Goal: Task Accomplishment & Management: Manage account settings

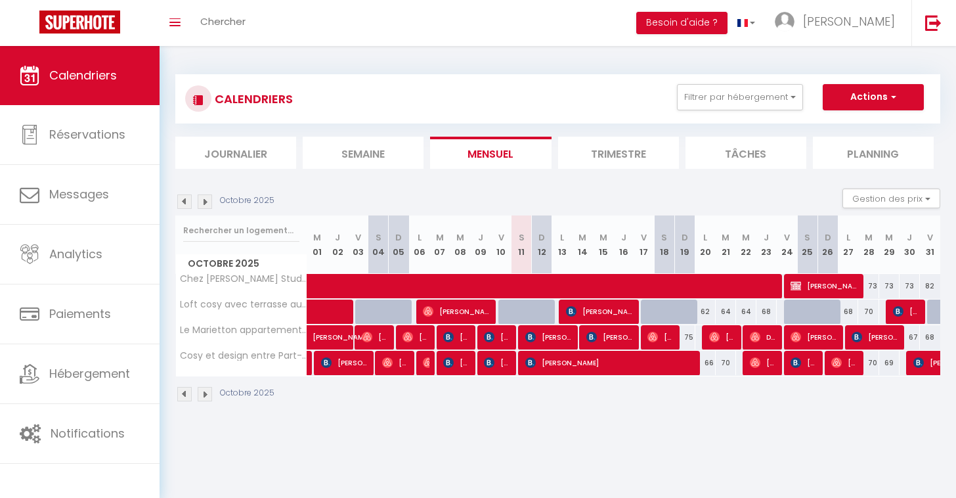
click at [534, 287] on span at bounding box center [668, 286] width 695 height 25
select select "OK"
select select "KO"
select select "1"
select select "0"
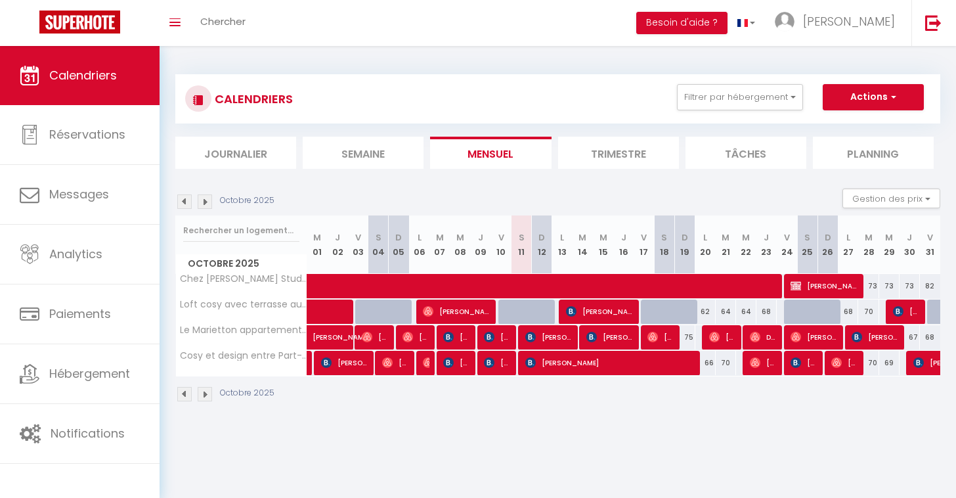
select select "1"
select select
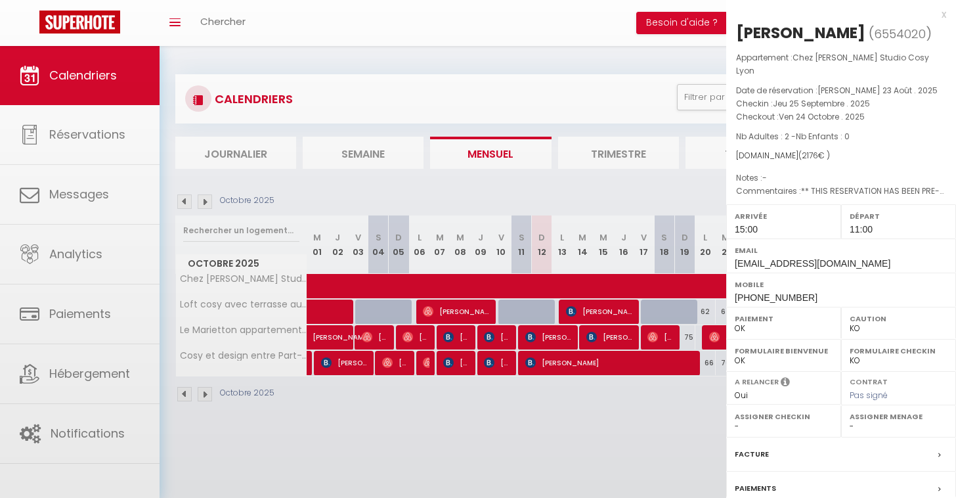
select select "36469"
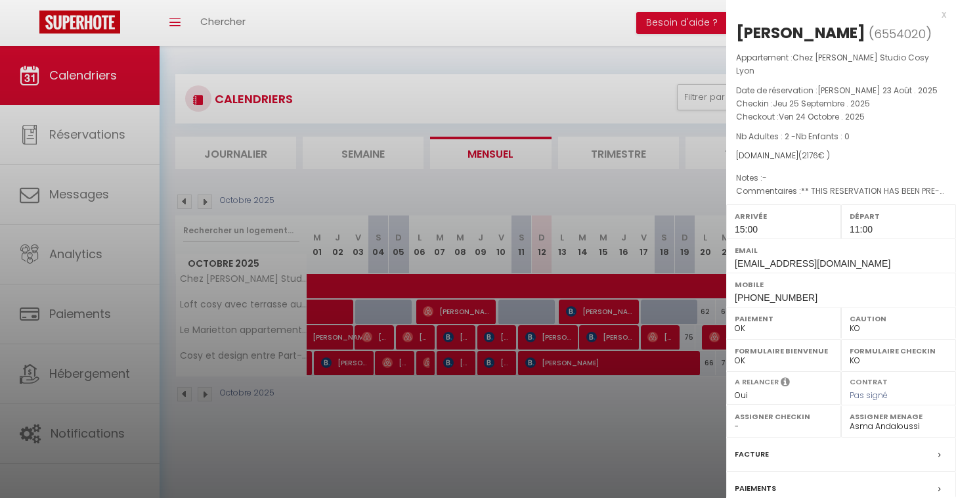
scroll to position [46, 0]
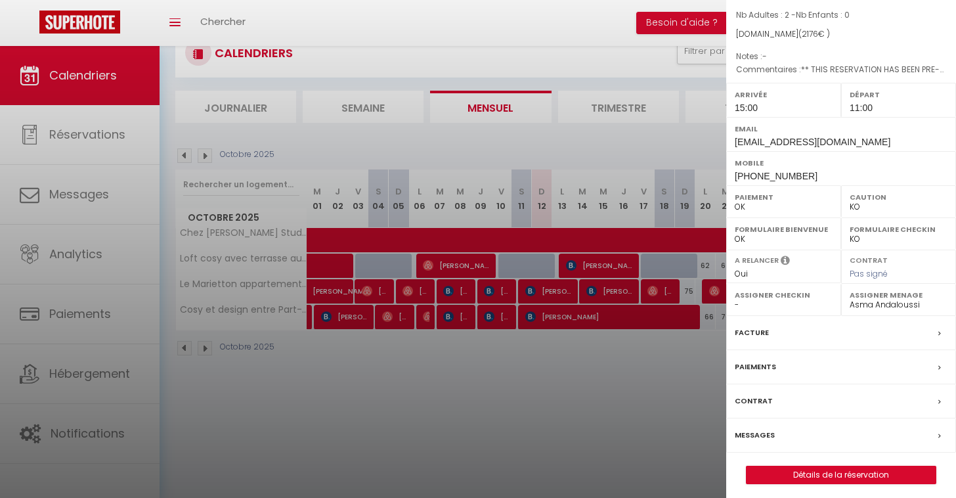
click at [861, 474] on link "Détails de la réservation" at bounding box center [841, 474] width 189 height 17
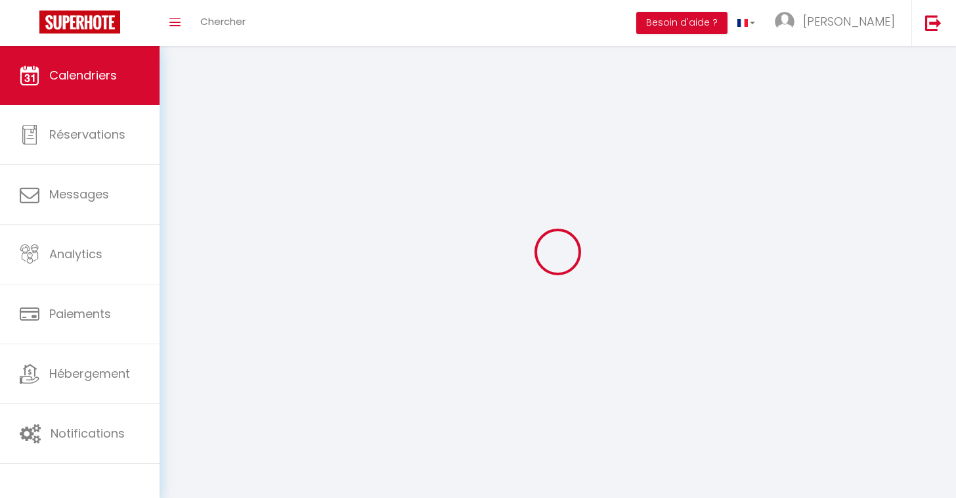
scroll to position [46, 0]
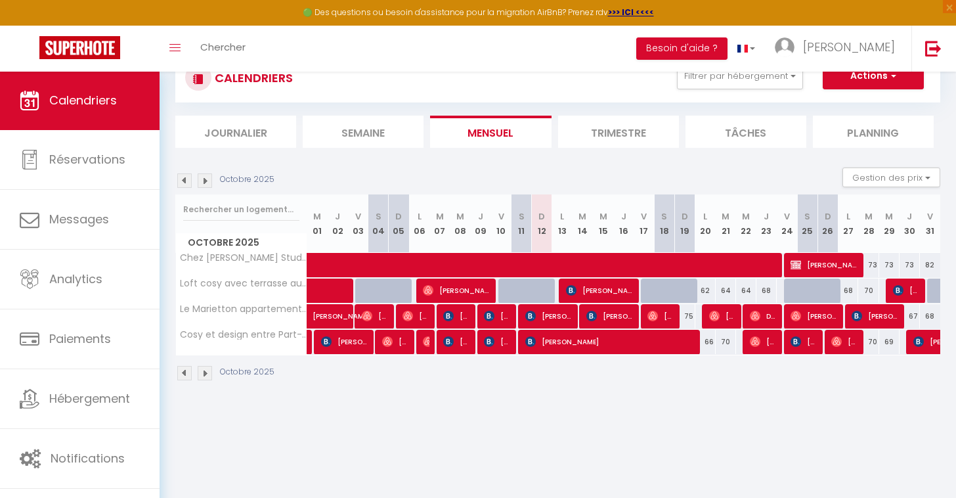
click at [628, 270] on span at bounding box center [668, 265] width 695 height 25
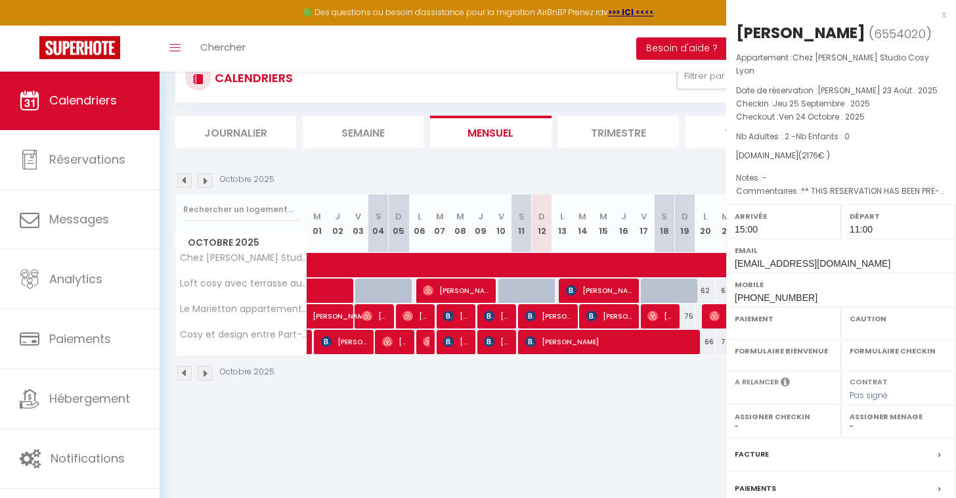
select select "OK"
select select "KO"
select select "1"
select select "0"
select select "1"
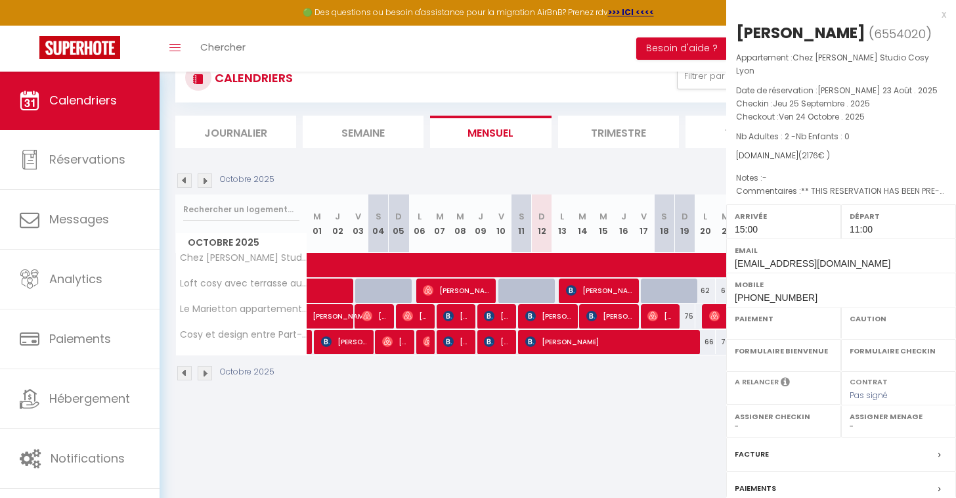
select select
select select "36469"
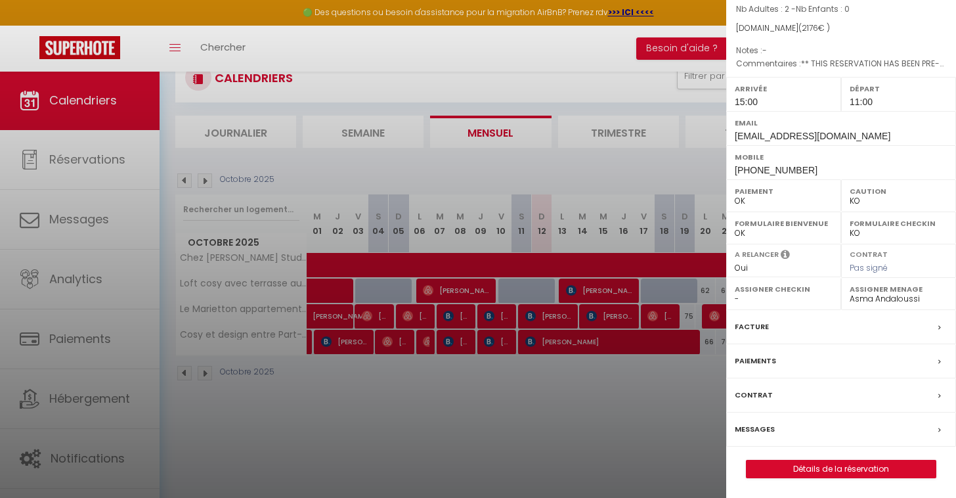
scroll to position [131, 0]
click at [937, 424] on div "Messages" at bounding box center [842, 430] width 230 height 34
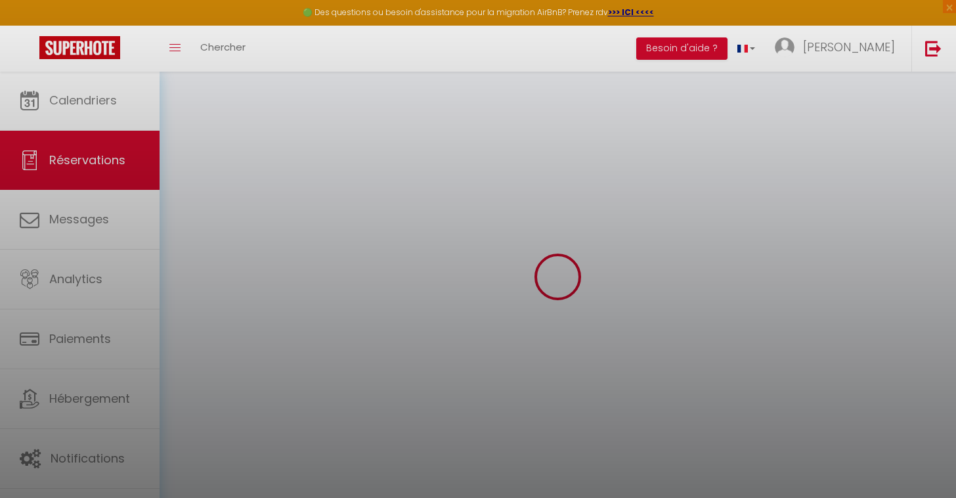
select select
select select "14"
checkbox input "false"
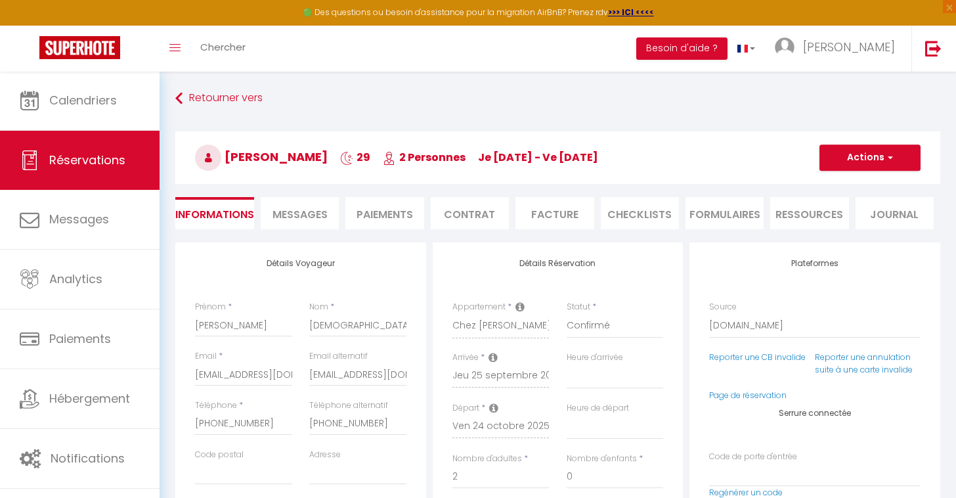
select select
checkbox input "false"
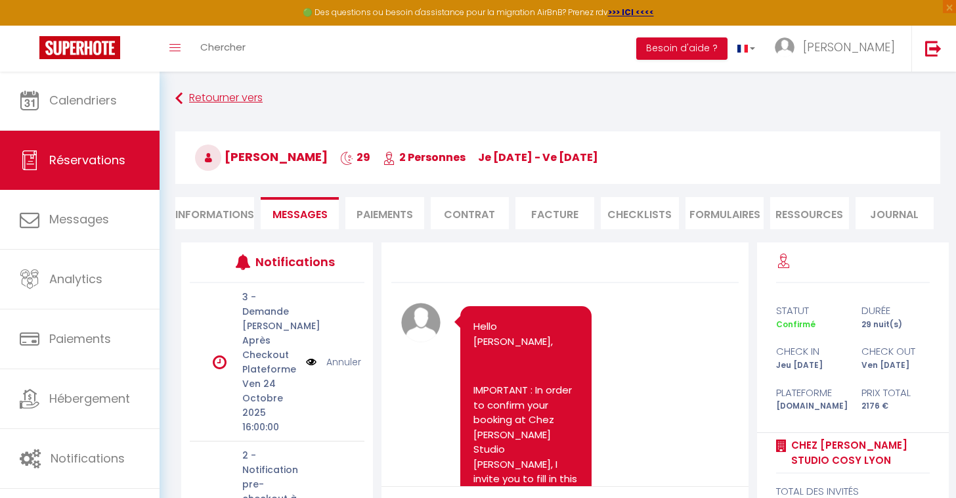
scroll to position [2136, 0]
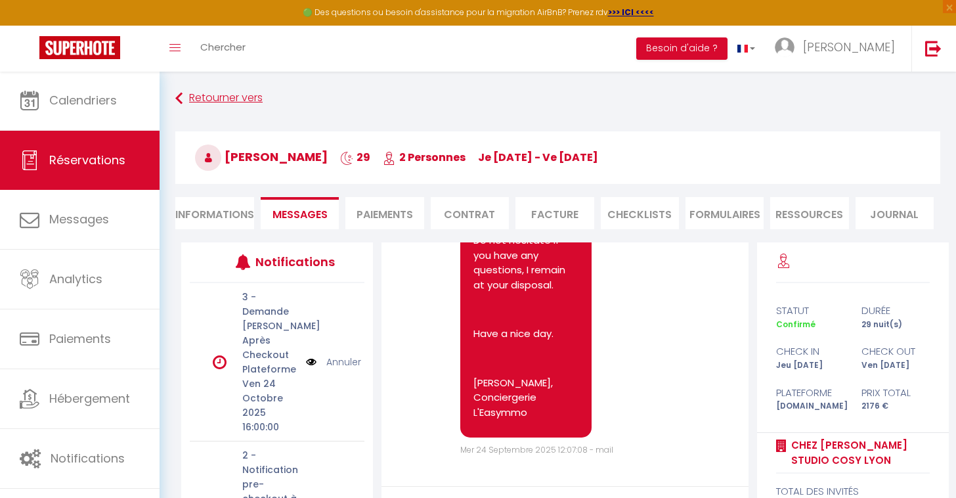
click at [219, 102] on link "Retourner vers" at bounding box center [557, 99] width 765 height 24
select select
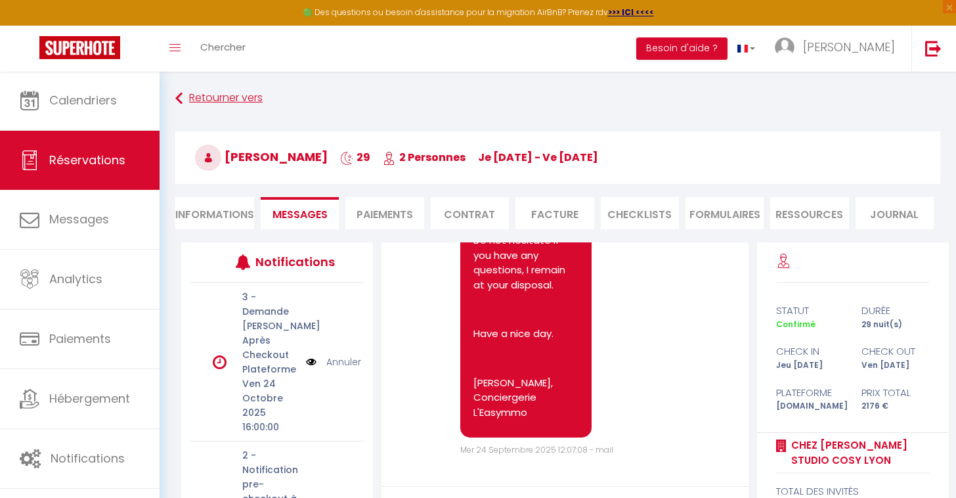
select select
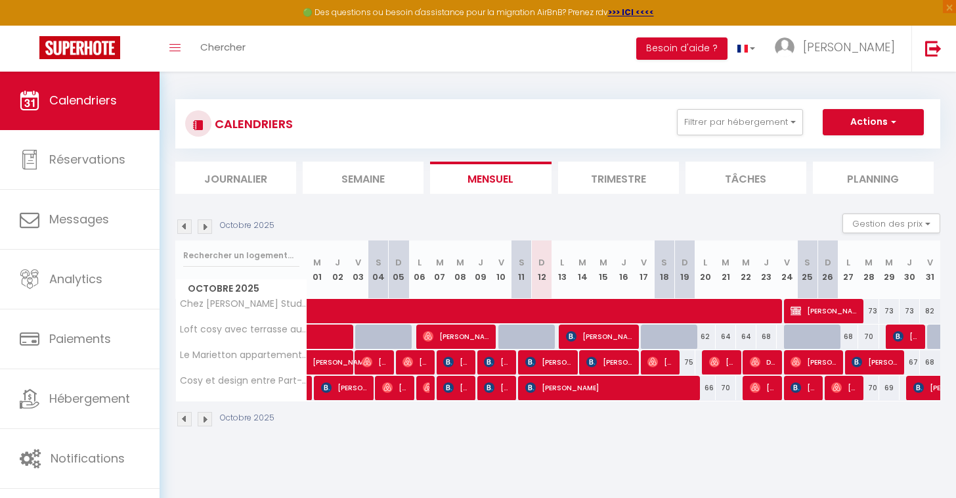
scroll to position [46, 0]
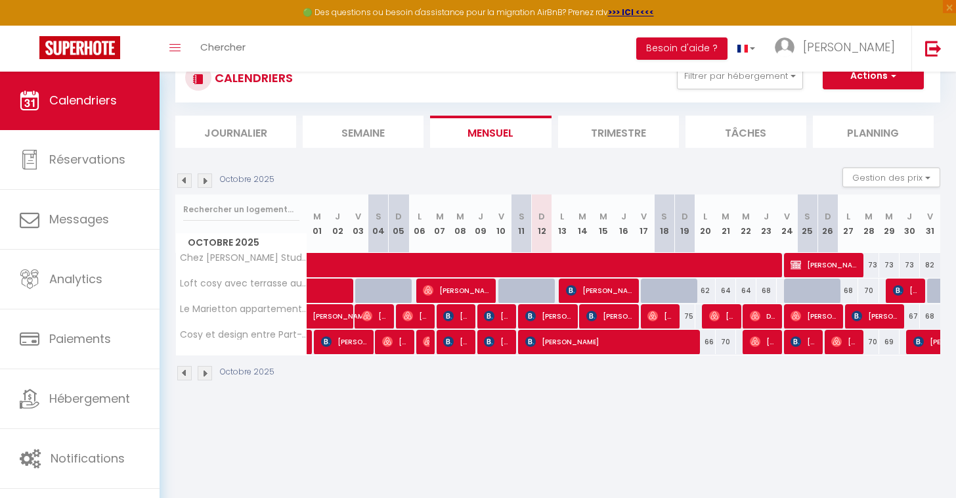
click at [468, 261] on span at bounding box center [668, 265] width 695 height 25
select select "OK"
select select "KO"
select select "1"
select select "0"
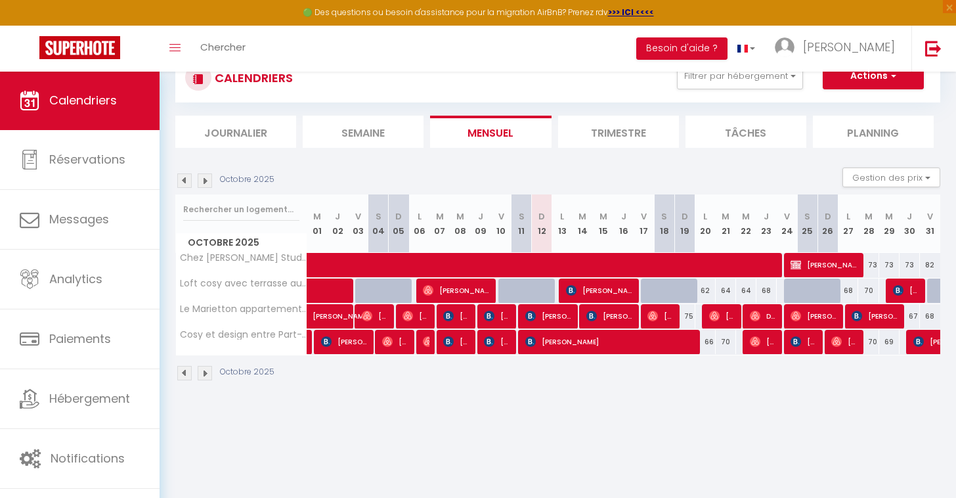
select select "1"
select select
select select "36469"
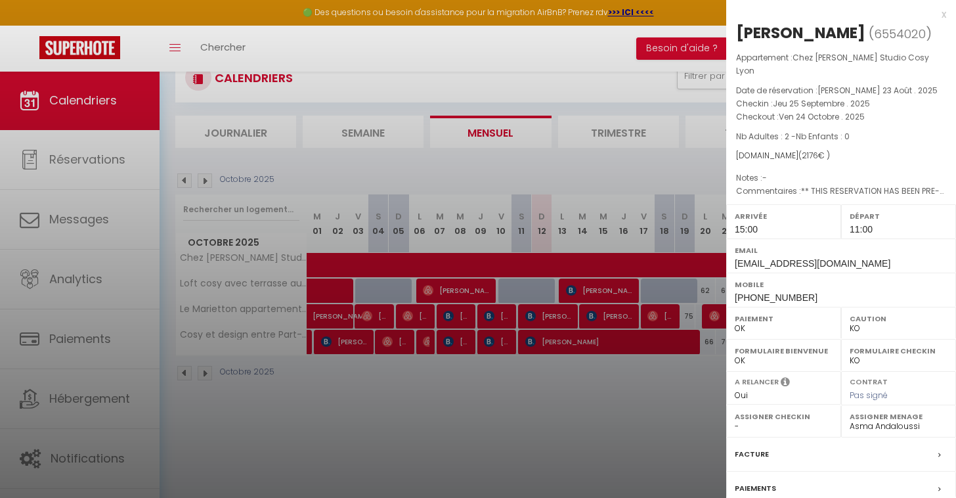
scroll to position [0, 0]
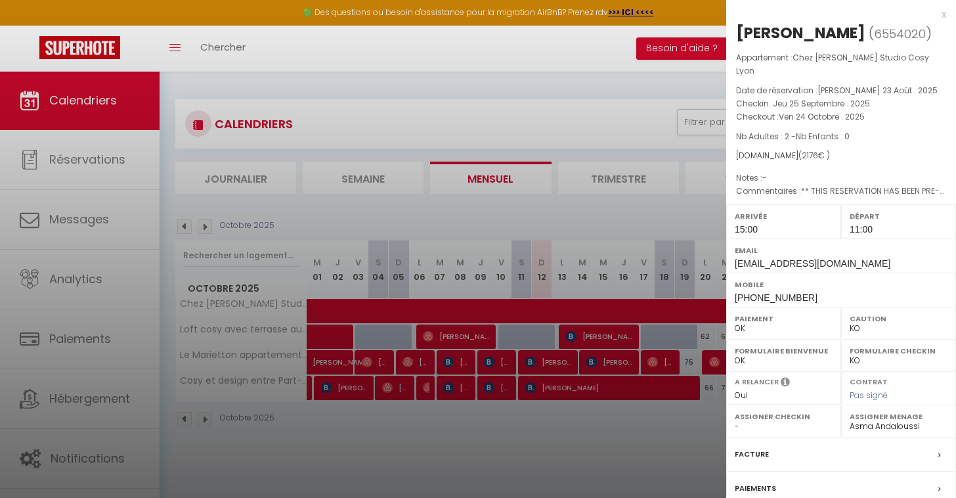
select select "KO"
select select "0"
select select "36469"
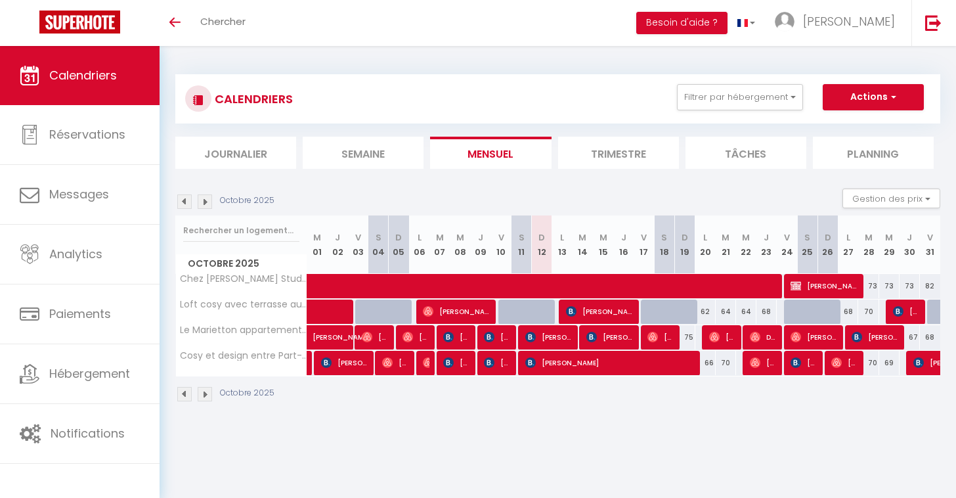
click at [602, 287] on span at bounding box center [668, 286] width 695 height 25
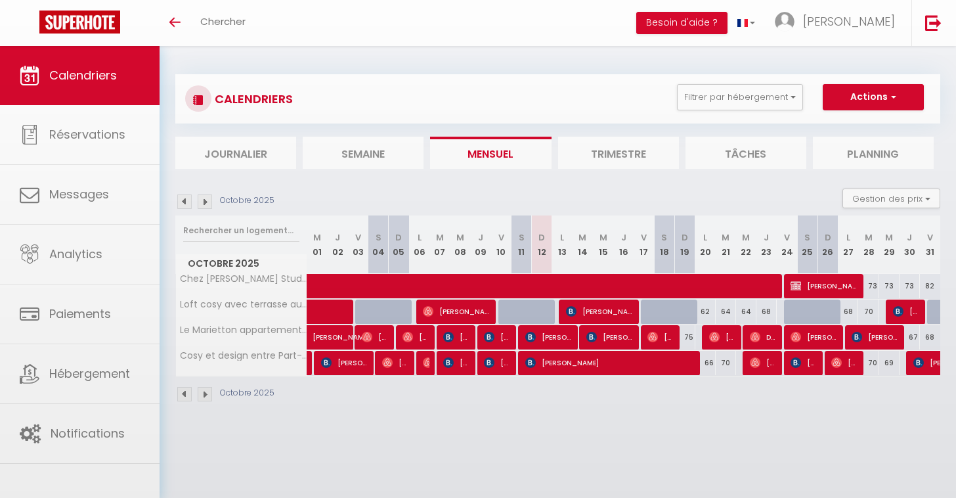
select select "OK"
select select "KO"
select select "1"
select select "0"
select select "1"
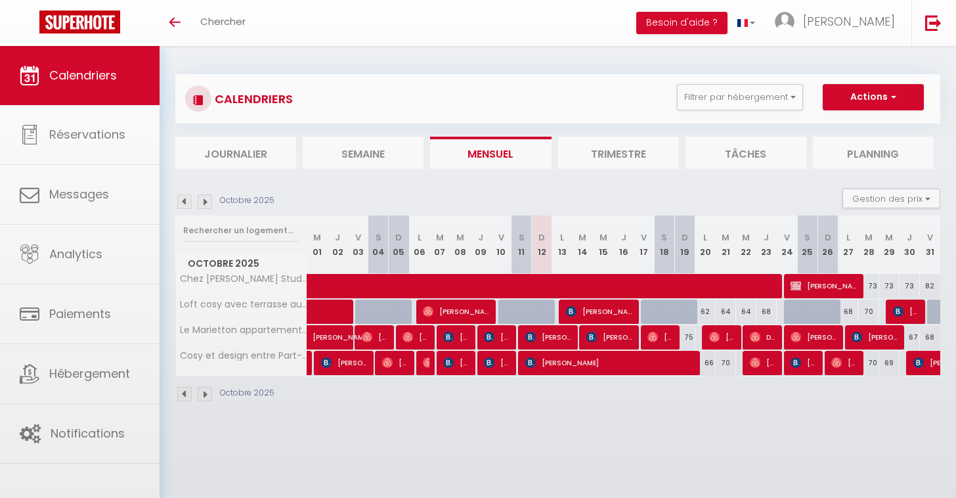
select select
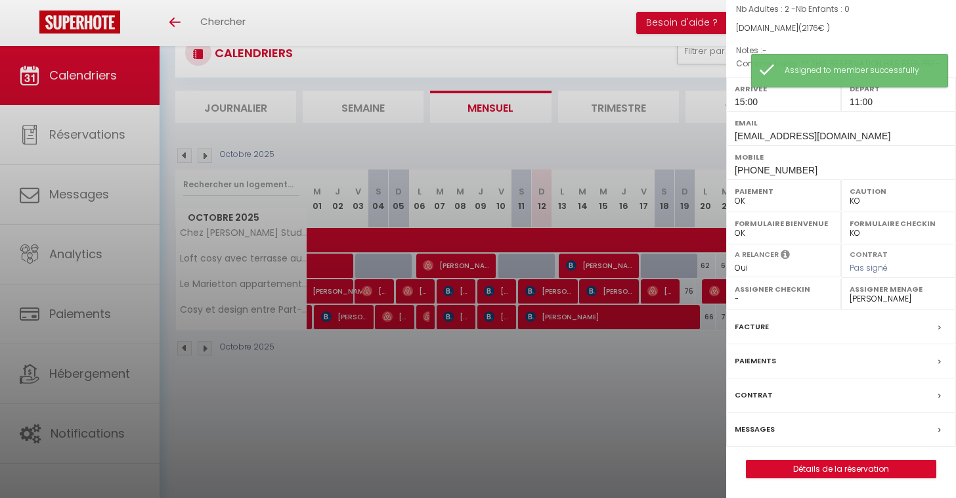
scroll to position [46, 0]
click at [441, 411] on div at bounding box center [478, 249] width 956 height 498
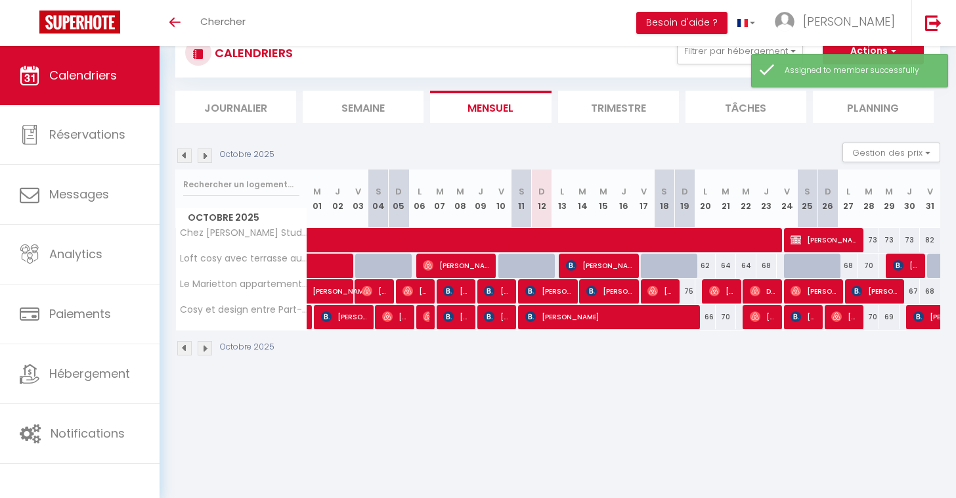
click at [817, 241] on span "Jeremy Raissac" at bounding box center [825, 239] width 68 height 25
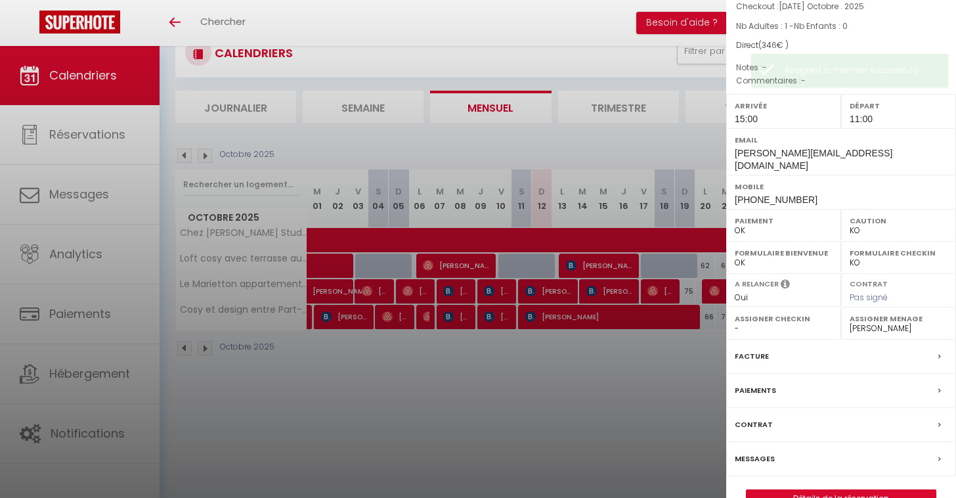
click at [669, 384] on div at bounding box center [478, 249] width 956 height 498
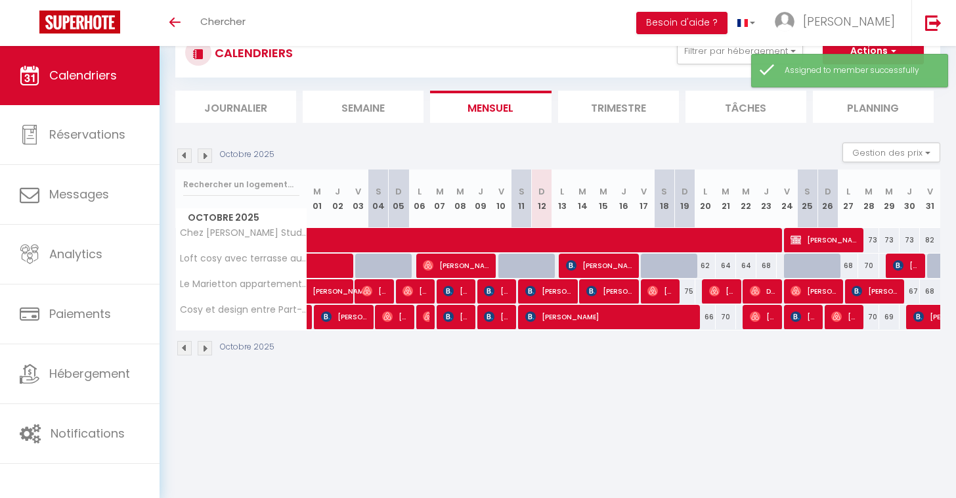
click at [599, 269] on span "Charles-Antoine Tricot" at bounding box center [600, 265] width 68 height 25
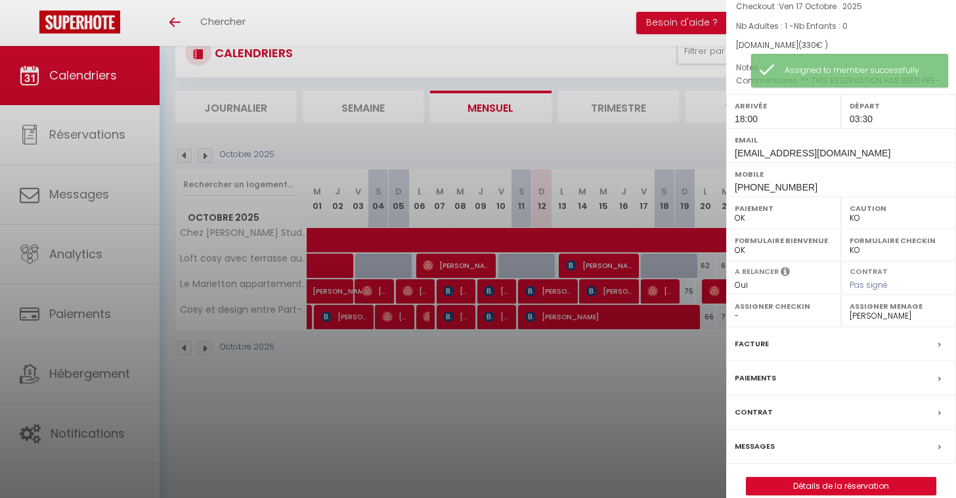
click at [889, 313] on label "Assigner Menage" at bounding box center [899, 306] width 98 height 13
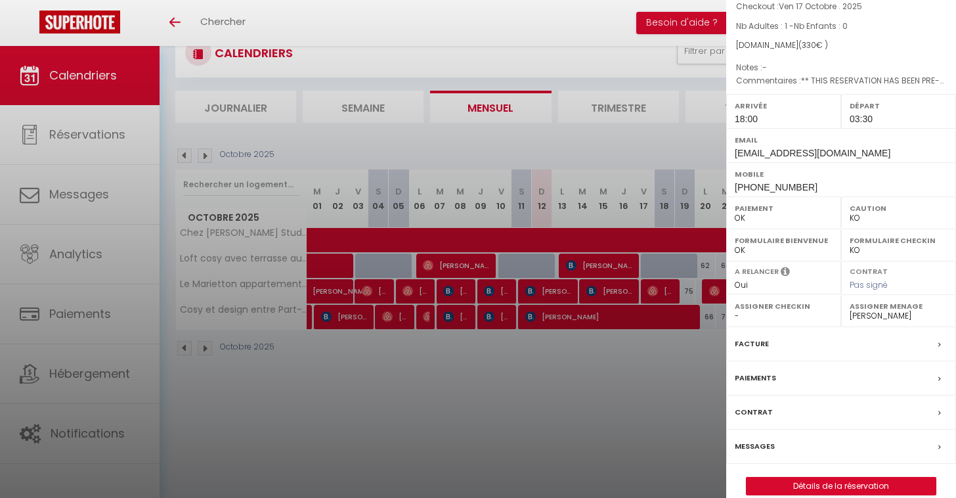
click at [644, 386] on div at bounding box center [478, 249] width 956 height 498
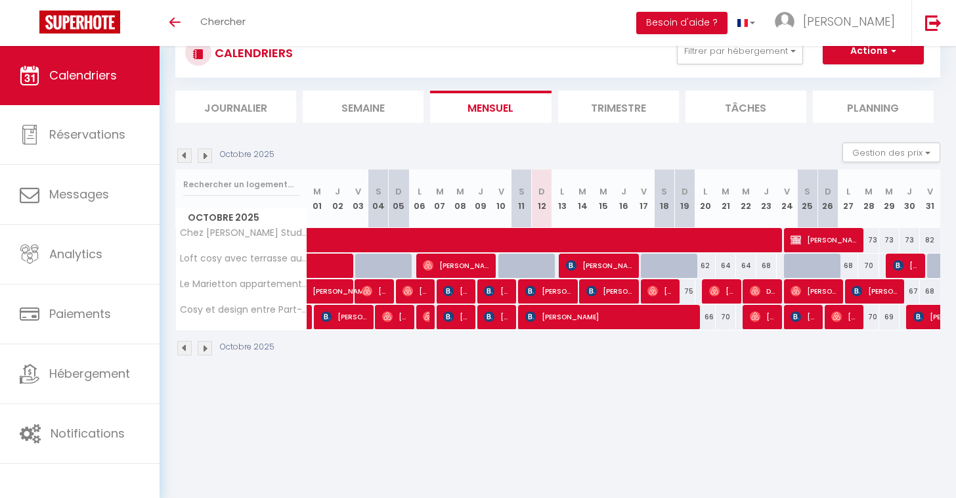
click at [554, 294] on span "Kim Mitchell" at bounding box center [549, 291] width 47 height 25
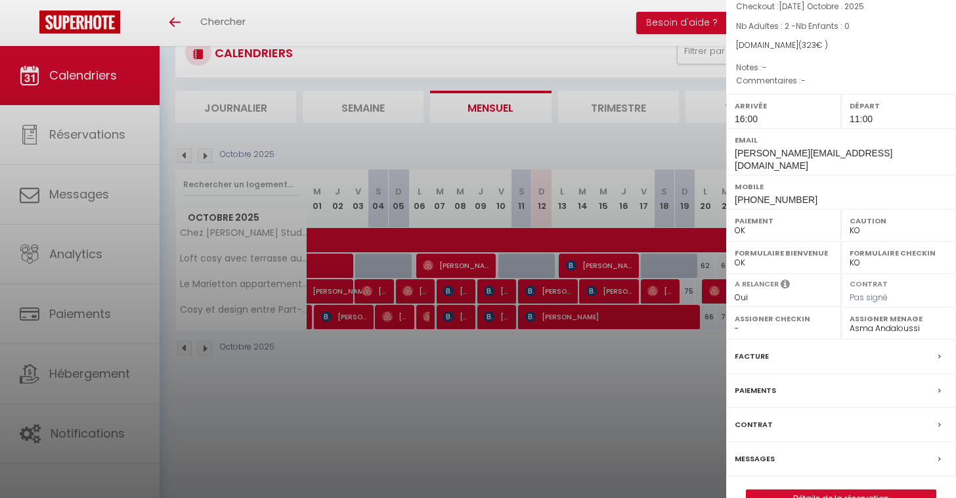
click at [877, 312] on label "Assigner Menage" at bounding box center [899, 318] width 98 height 13
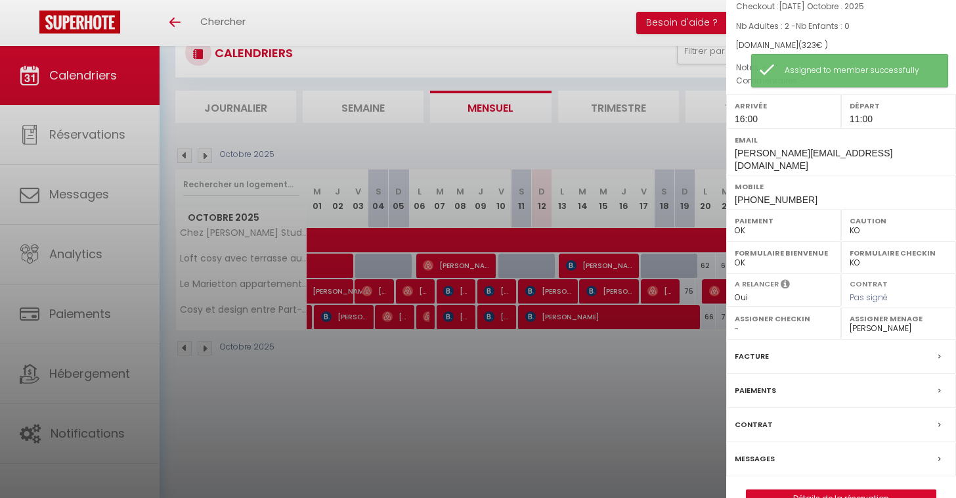
click at [660, 429] on div at bounding box center [478, 249] width 956 height 498
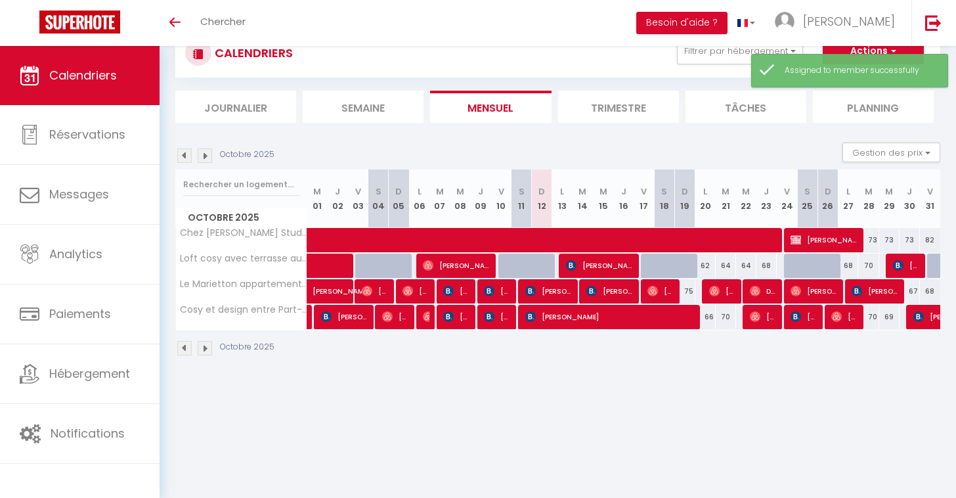
click at [551, 292] on span "Kim Mitchell" at bounding box center [549, 291] width 47 height 25
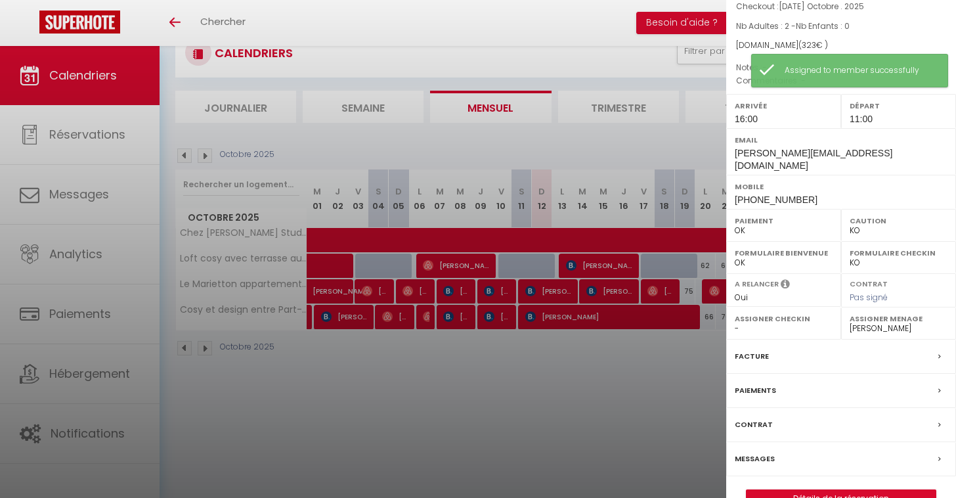
click at [595, 383] on div at bounding box center [478, 249] width 956 height 498
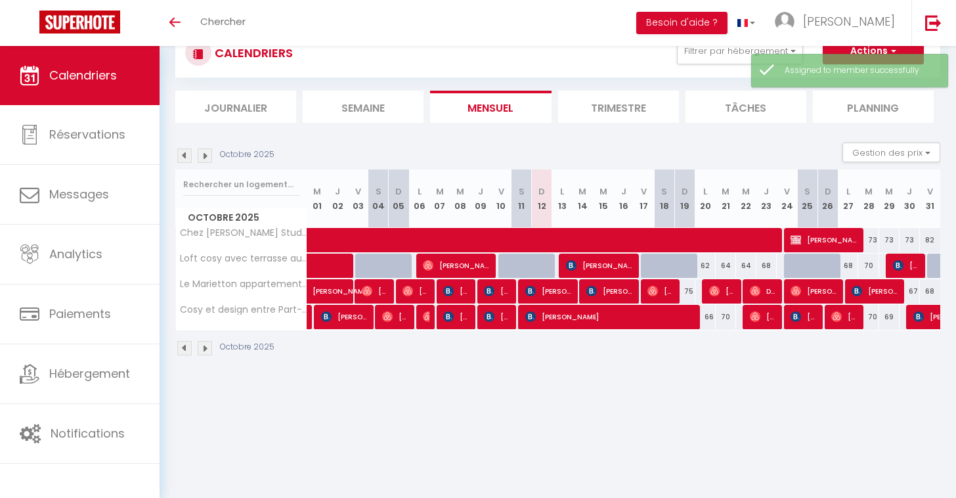
click at [608, 288] on span "katia berry" at bounding box center [610, 291] width 47 height 25
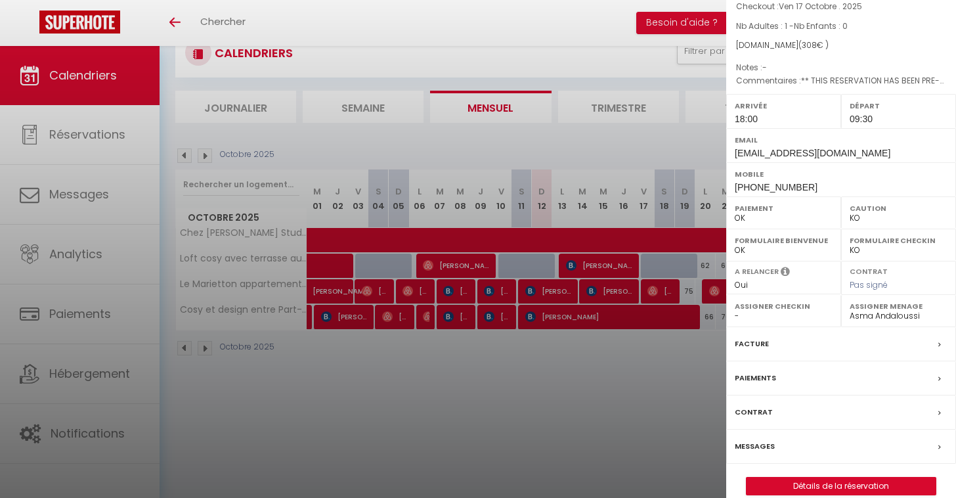
click at [888, 300] on label "Assigner Menage" at bounding box center [899, 306] width 98 height 13
click at [886, 308] on label "Assigner Menage" at bounding box center [899, 306] width 98 height 13
click at [885, 319] on div "Assigner Menage - Asma Andaloussi Moua Pang Adrien Roux Eva Pardo Wilfried Vial…" at bounding box center [899, 311] width 115 height 32
select select "53783"
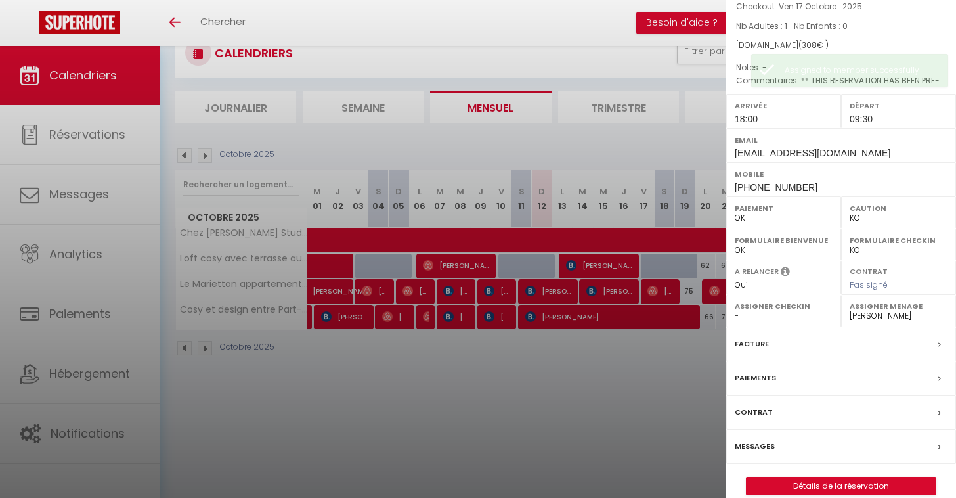
click at [676, 367] on div at bounding box center [478, 249] width 956 height 498
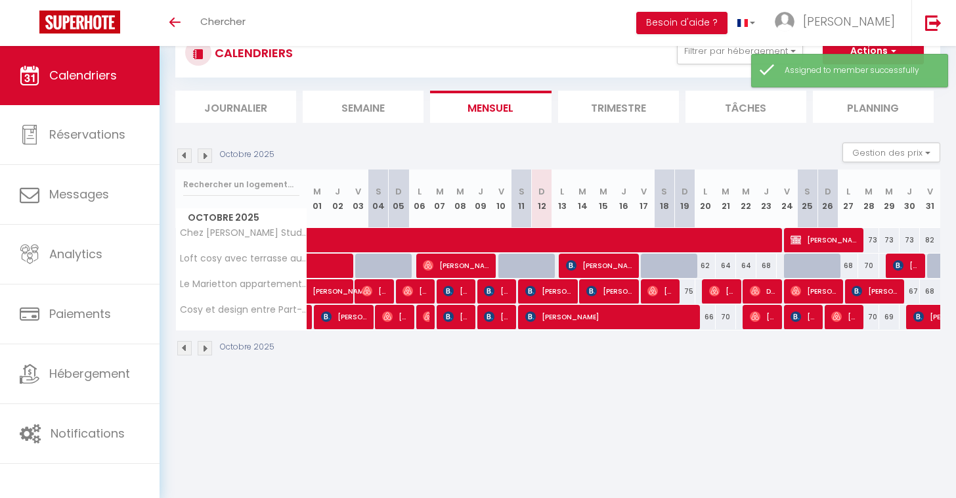
click at [620, 291] on span "katia berry" at bounding box center [610, 291] width 47 height 25
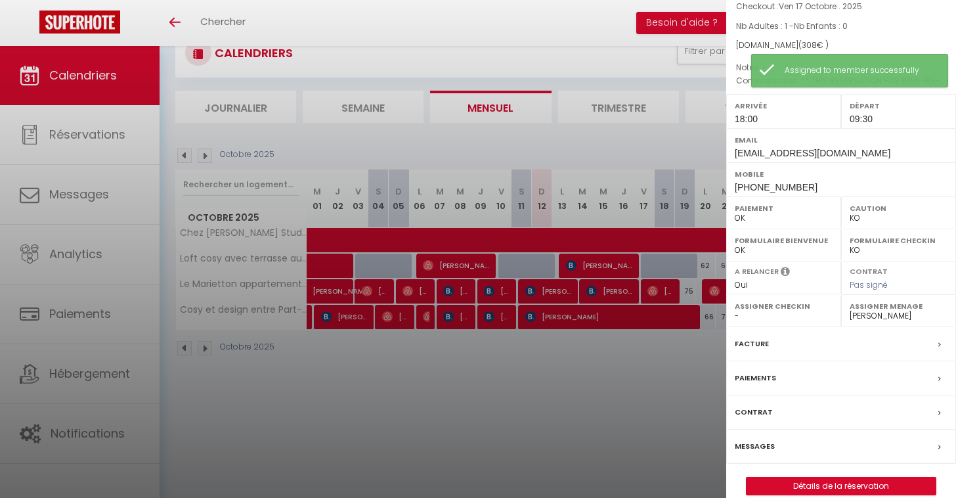
click at [621, 375] on div at bounding box center [478, 249] width 956 height 498
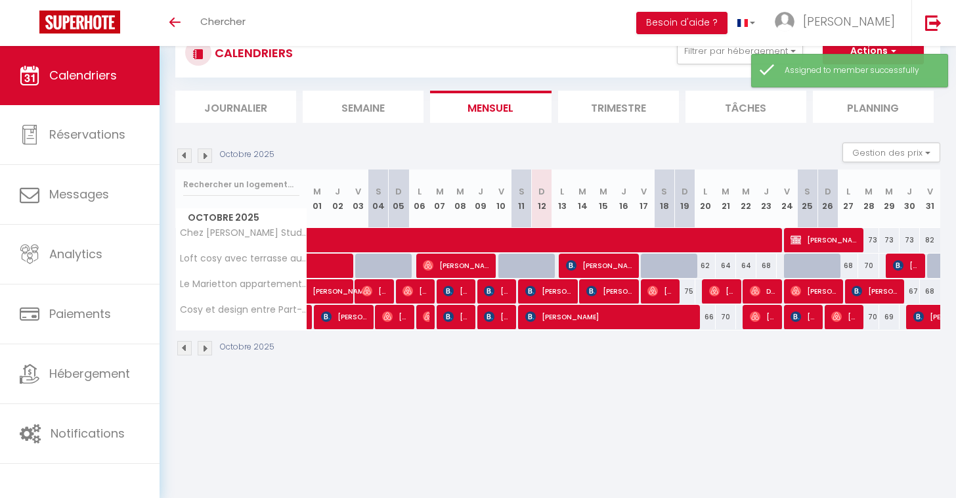
click at [547, 296] on span "Kim Mitchell" at bounding box center [549, 291] width 47 height 25
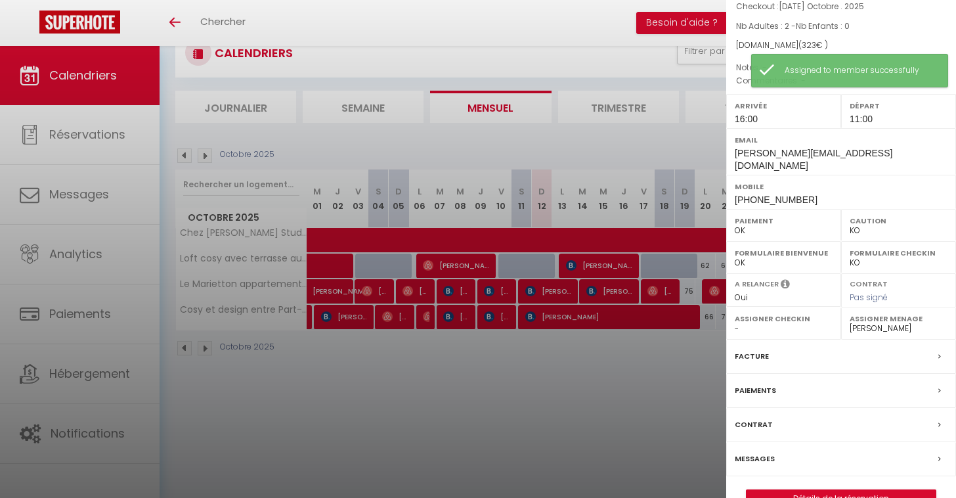
click at [573, 340] on div at bounding box center [478, 249] width 956 height 498
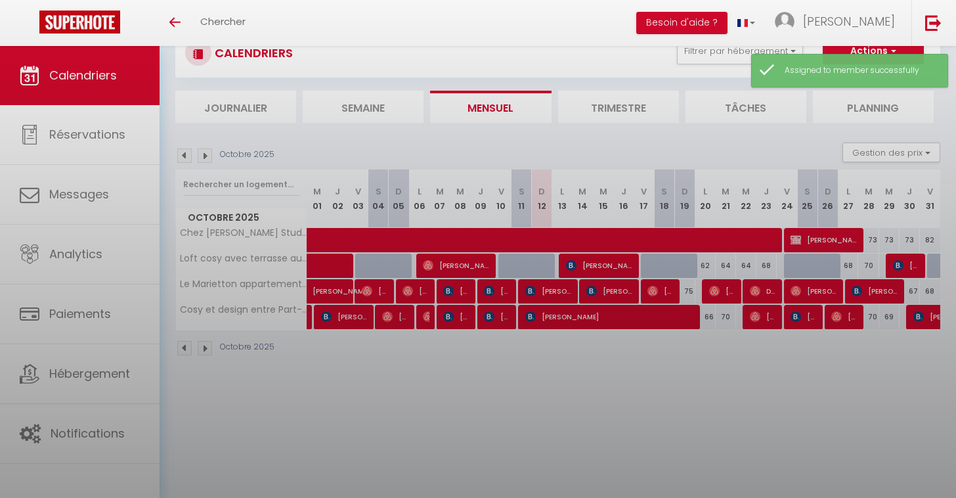
click at [590, 289] on div at bounding box center [478, 249] width 956 height 498
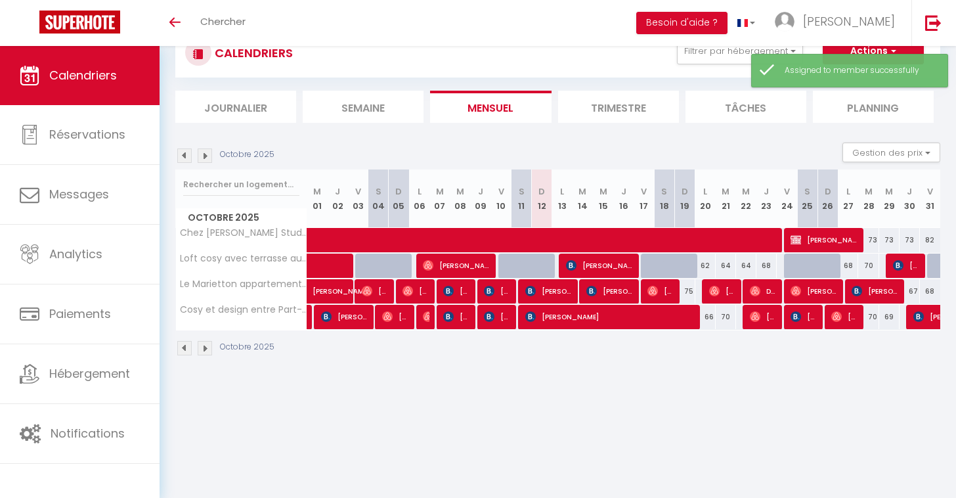
click at [608, 294] on span "katia berry" at bounding box center [610, 291] width 47 height 25
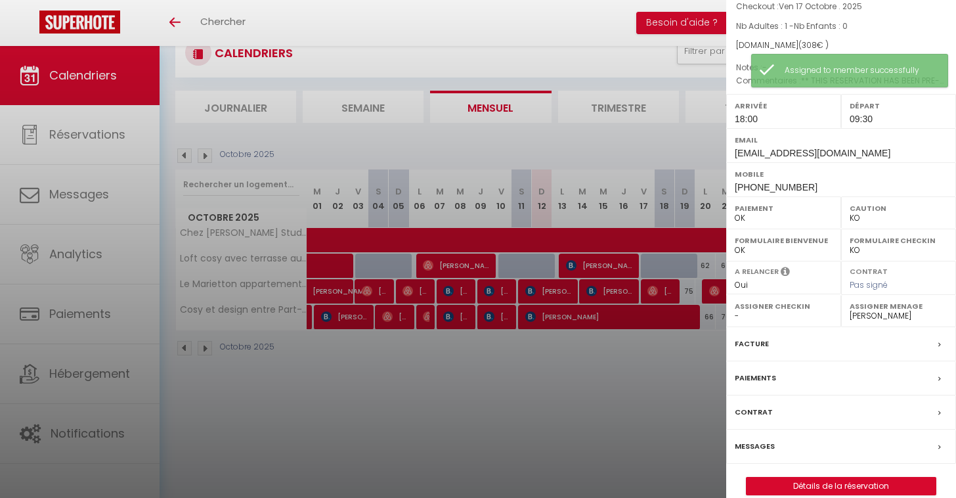
click at [615, 346] on div at bounding box center [478, 249] width 956 height 498
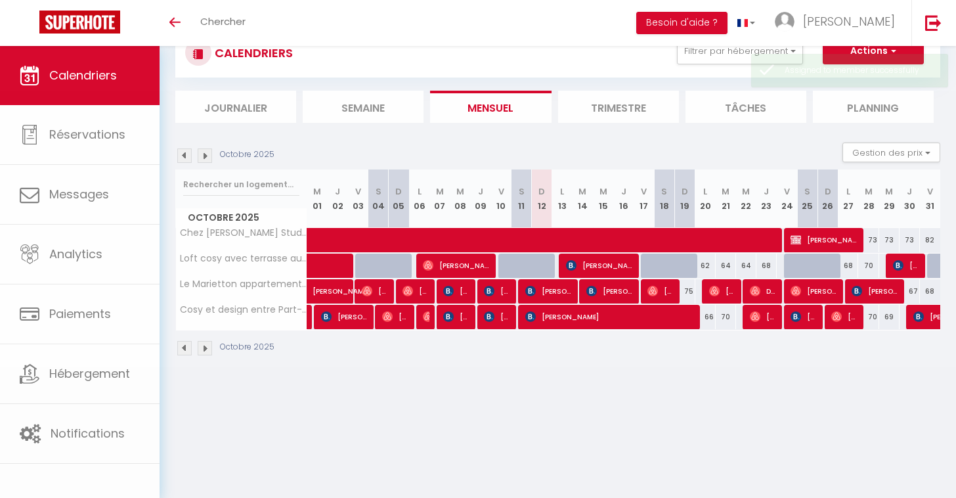
click at [659, 288] on body "🟢 Des questions ou besoin d'assistance pour la migration AirBnB? Prenez rdv >>>…" at bounding box center [478, 249] width 956 height 498
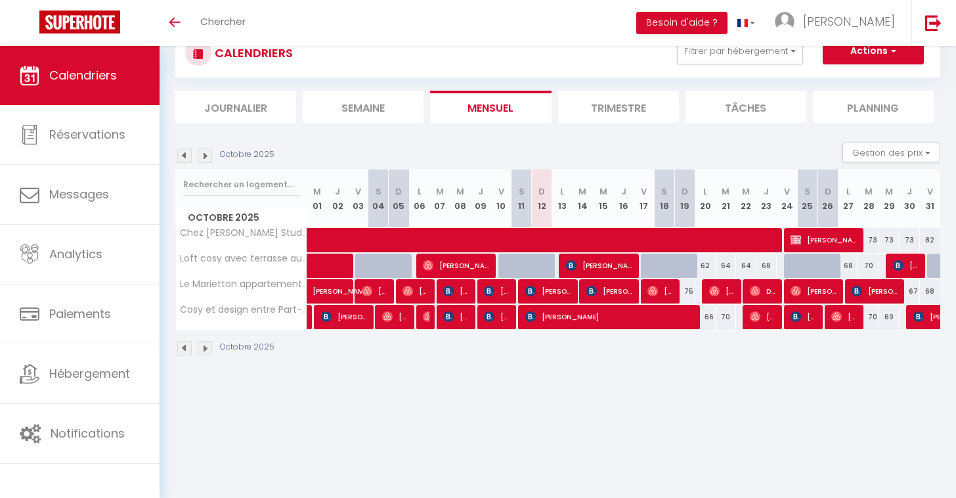
click at [659, 288] on span "Mélissa Tritto" at bounding box center [661, 291] width 27 height 25
select select "OK"
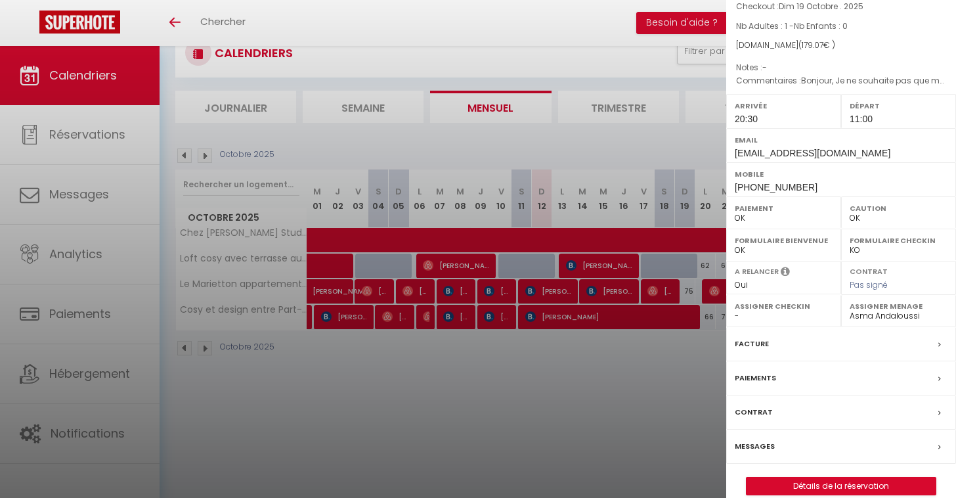
click at [860, 305] on label "Assigner Menage" at bounding box center [899, 306] width 98 height 13
click at [862, 308] on label "Assigner Menage" at bounding box center [899, 306] width 98 height 13
click at [868, 309] on label "Assigner Menage" at bounding box center [899, 306] width 98 height 13
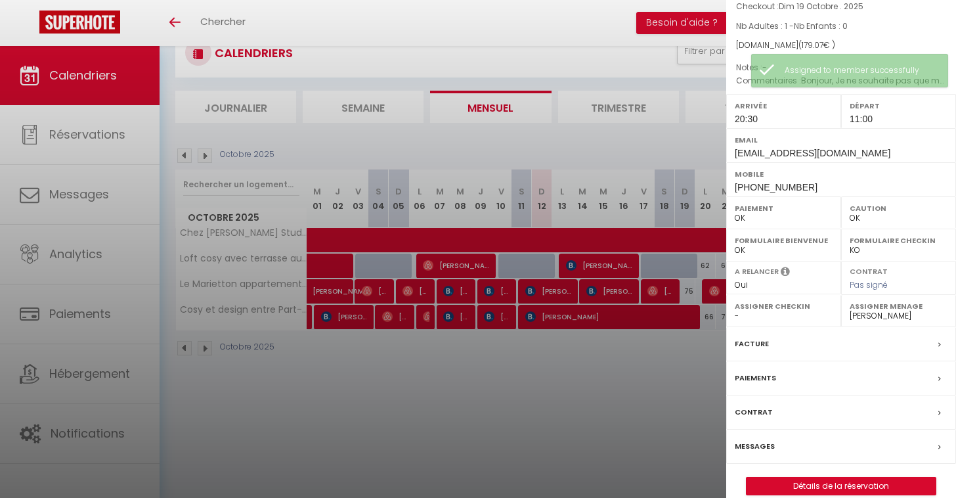
click at [694, 380] on div at bounding box center [478, 249] width 956 height 498
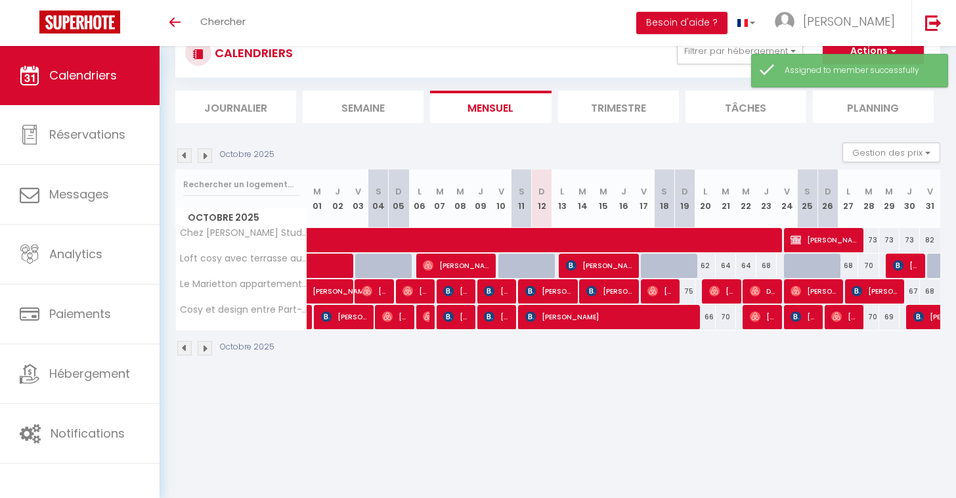
click at [669, 300] on span "Mélissa Tritto" at bounding box center [661, 291] width 27 height 25
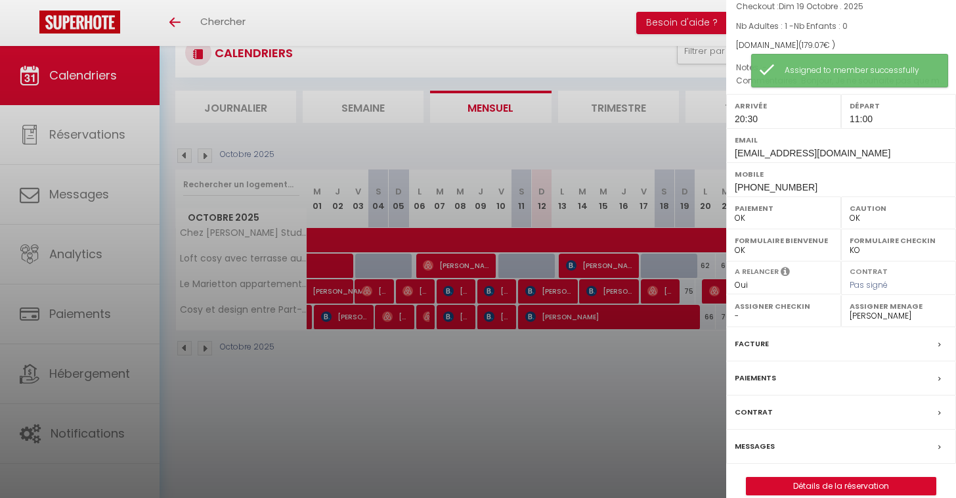
click at [667, 348] on div at bounding box center [478, 249] width 956 height 498
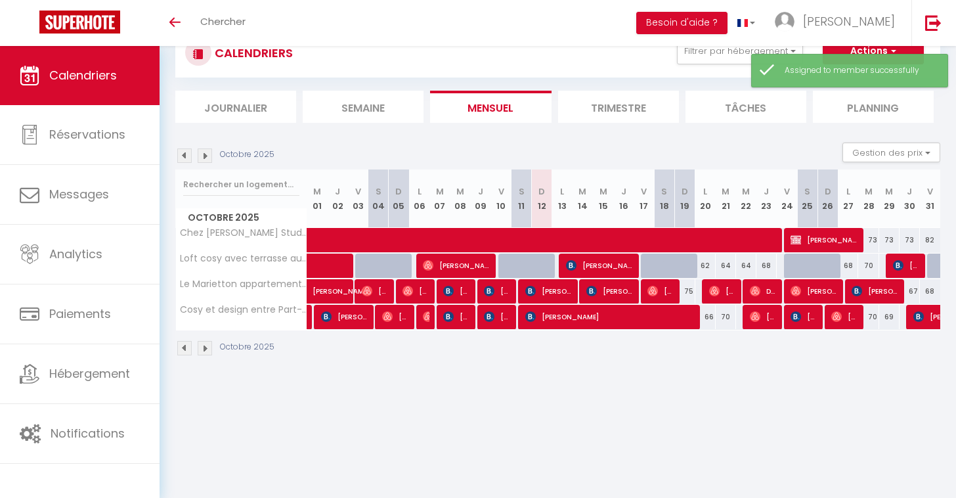
click at [724, 296] on span "Sophie Vinel" at bounding box center [722, 291] width 27 height 25
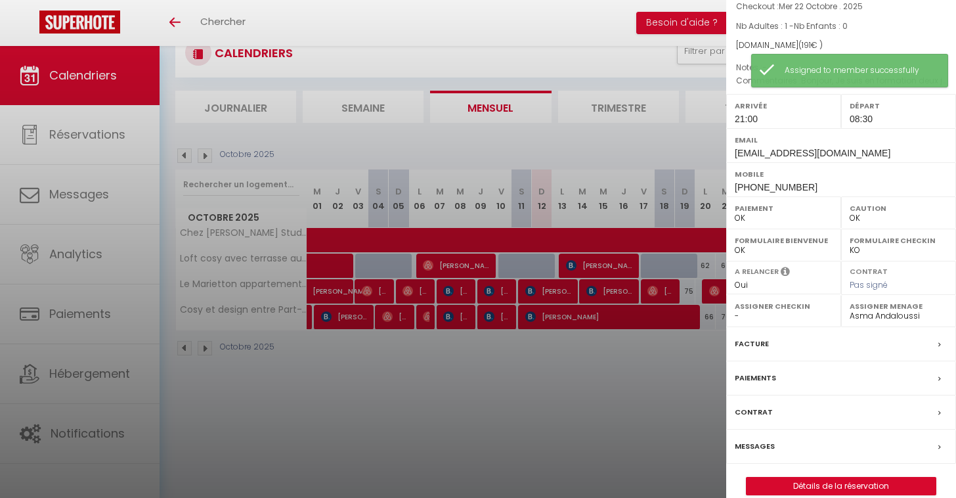
click at [880, 307] on label "Assigner Menage" at bounding box center [899, 306] width 98 height 13
click at [697, 389] on div at bounding box center [478, 249] width 956 height 498
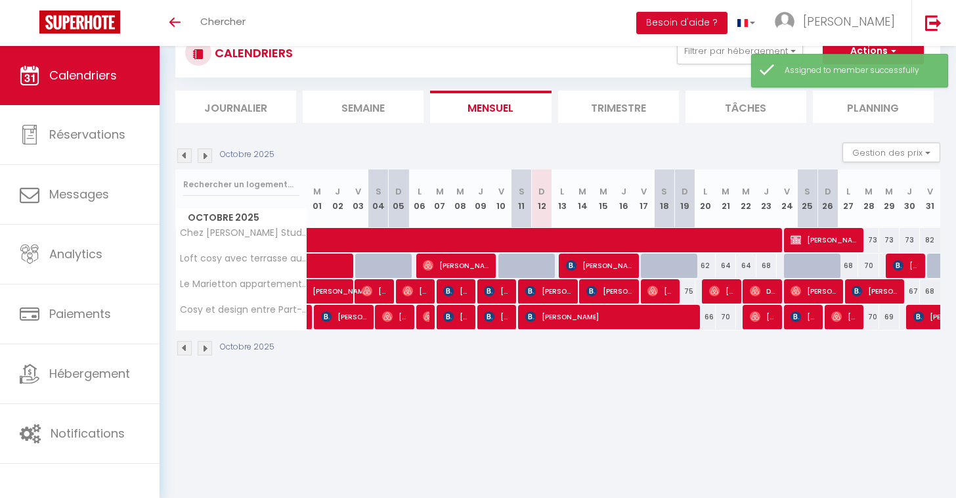
click at [764, 295] on span "De Torcy Estelle" at bounding box center [763, 291] width 27 height 25
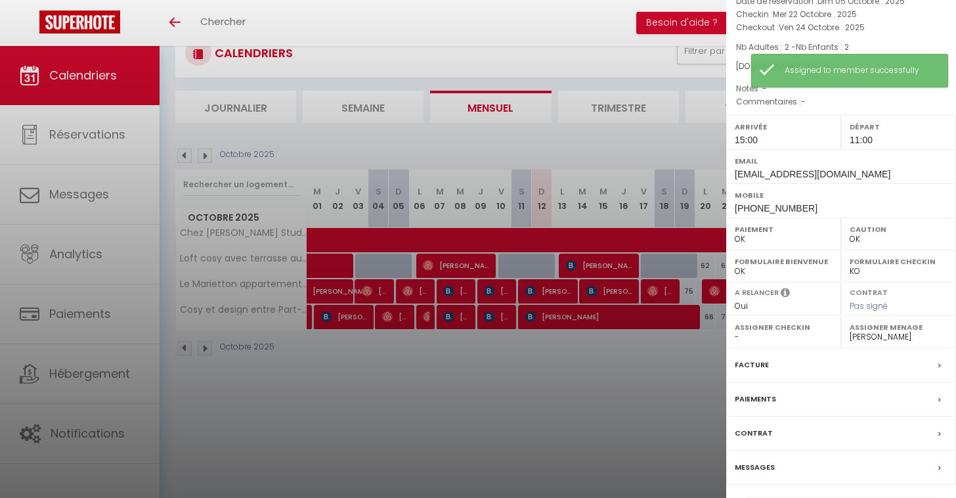
click at [679, 388] on div at bounding box center [478, 249] width 956 height 498
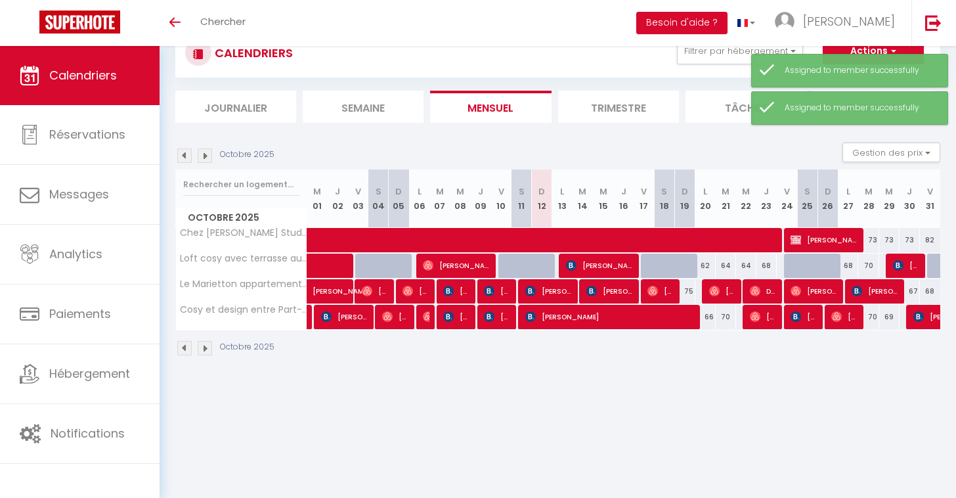
click at [765, 296] on span "De Torcy Estelle" at bounding box center [763, 291] width 27 height 25
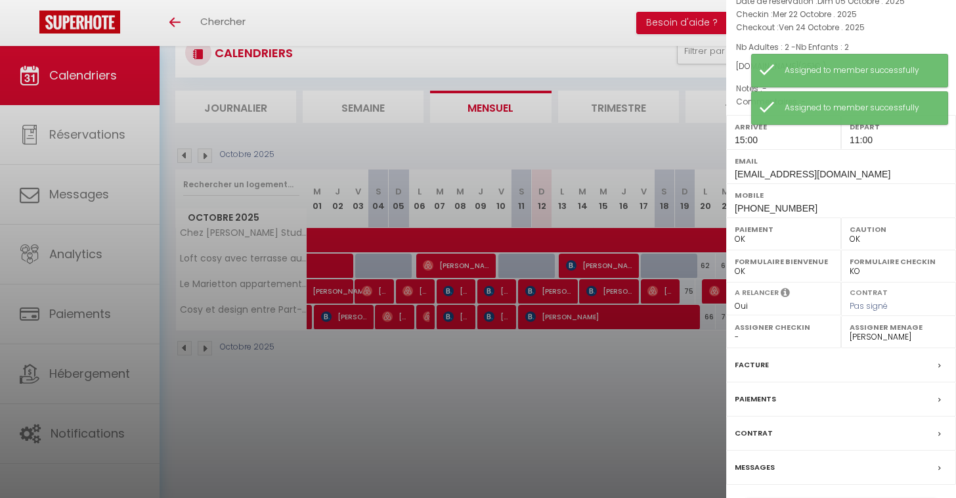
click at [664, 382] on div at bounding box center [478, 249] width 956 height 498
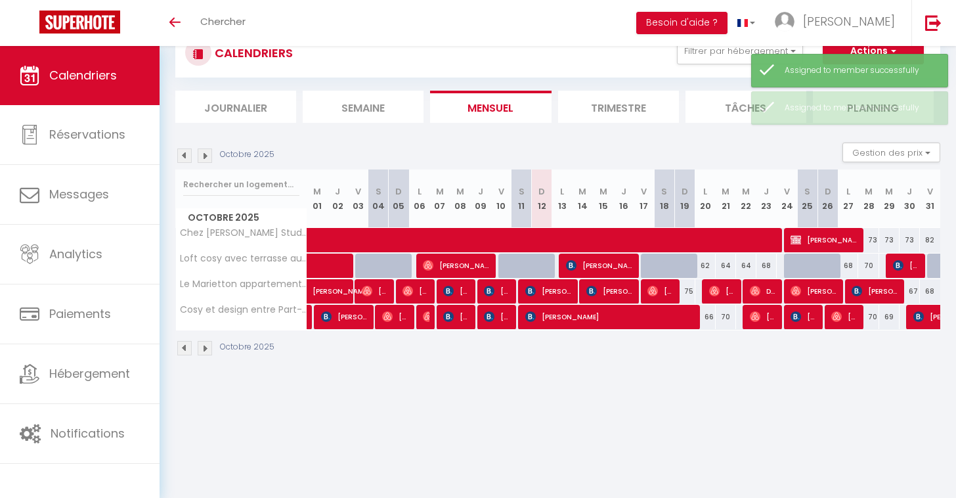
click at [796, 295] on img at bounding box center [796, 291] width 11 height 11
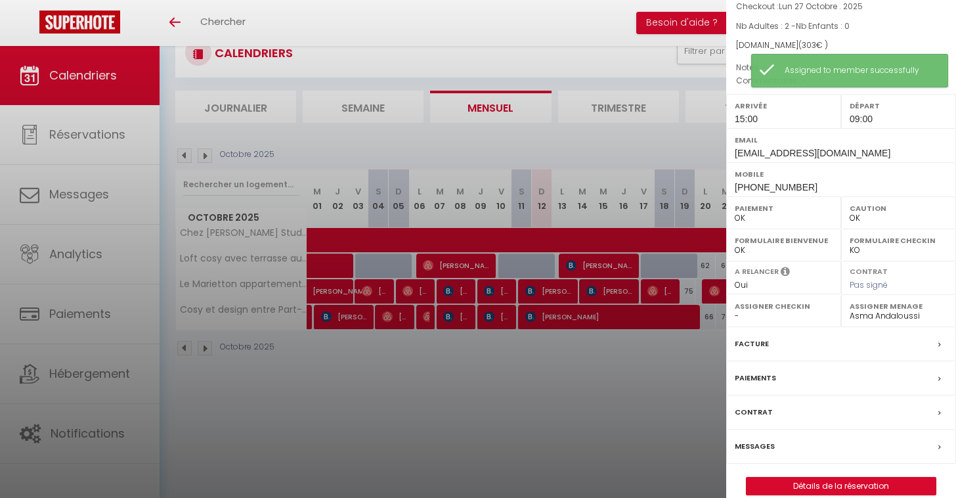
click at [901, 309] on label "Assigner Menage" at bounding box center [899, 306] width 98 height 13
select select "53783"
click at [679, 379] on div at bounding box center [478, 249] width 956 height 498
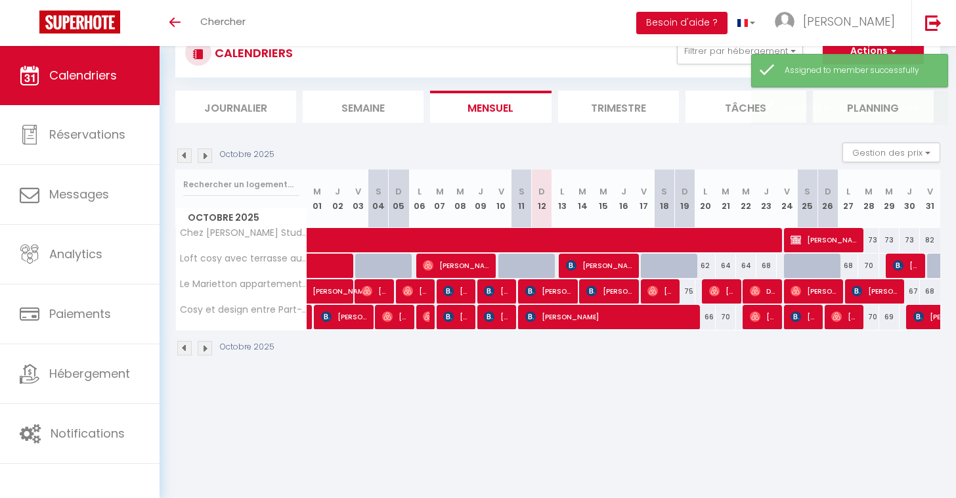
click at [880, 289] on span "Marc LAURENT" at bounding box center [875, 291] width 47 height 25
select select "KO"
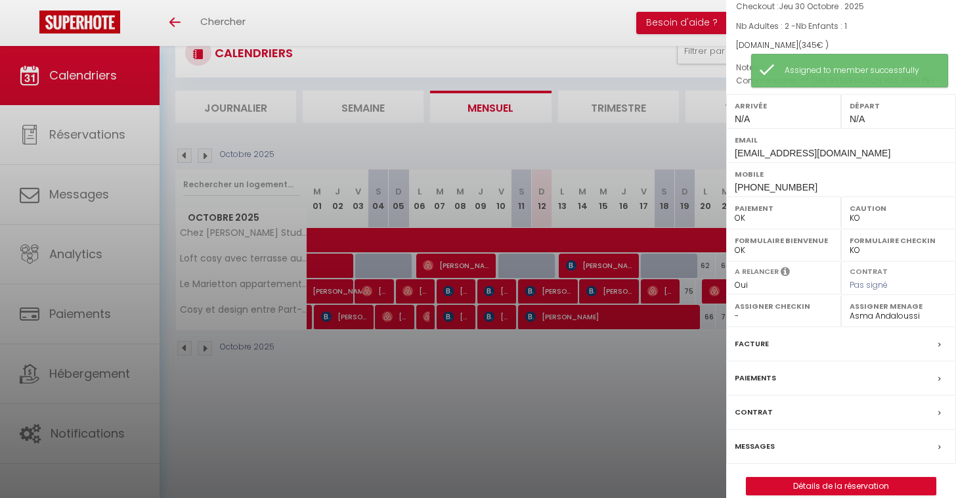
select select "53783"
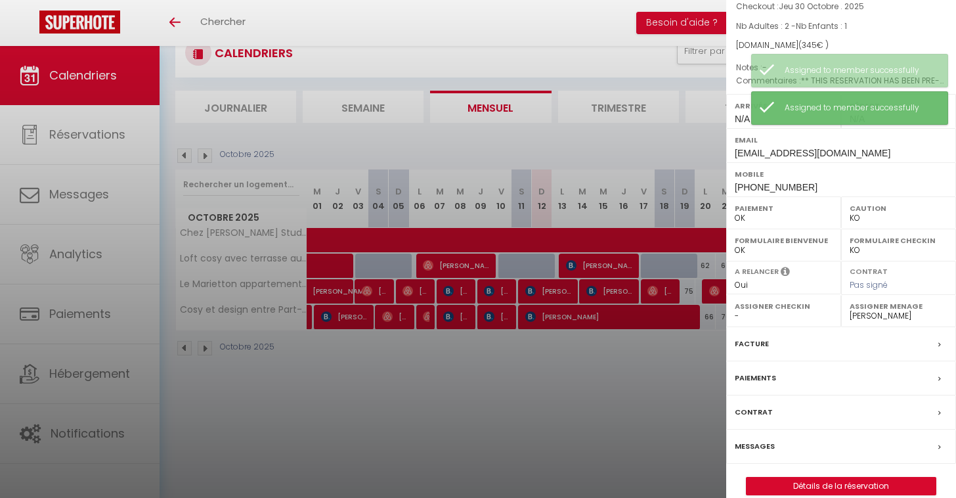
click at [591, 413] on div at bounding box center [478, 249] width 956 height 498
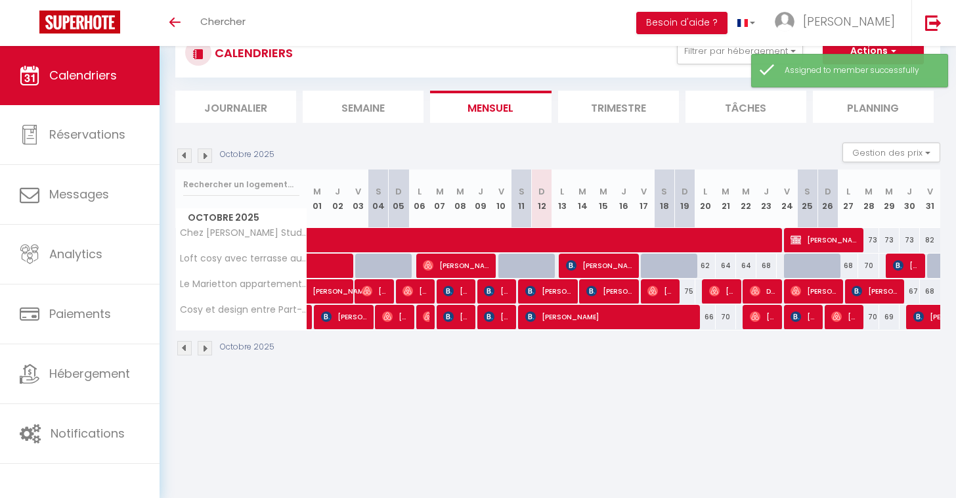
click at [575, 317] on span "Simona Foletta" at bounding box center [610, 316] width 169 height 25
select select "1"
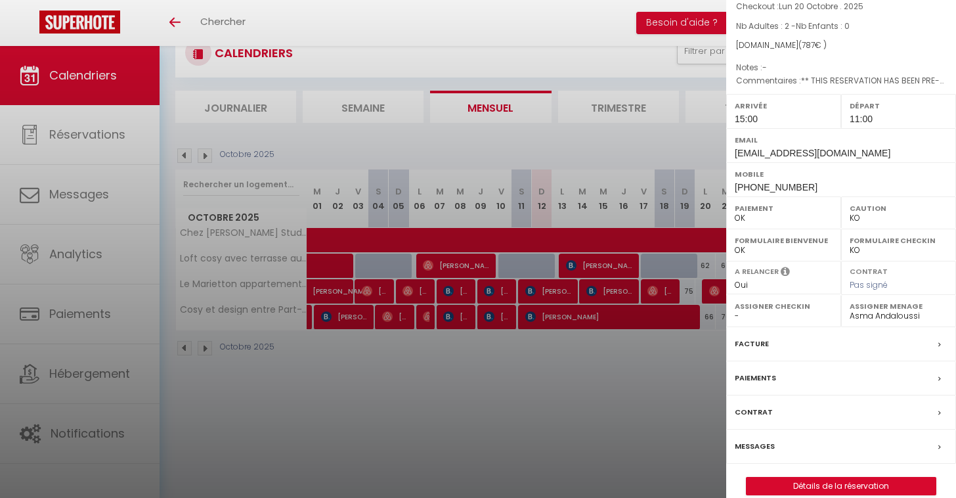
select select "53783"
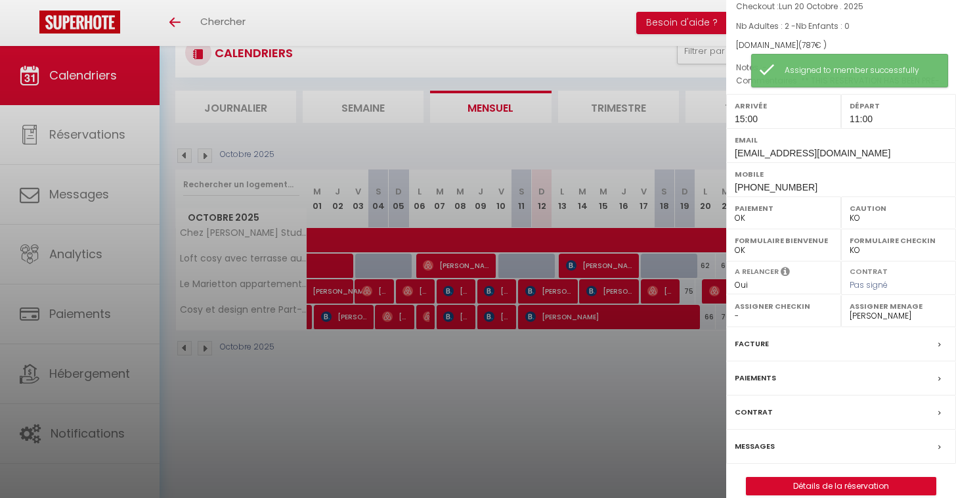
click at [643, 403] on div at bounding box center [478, 249] width 956 height 498
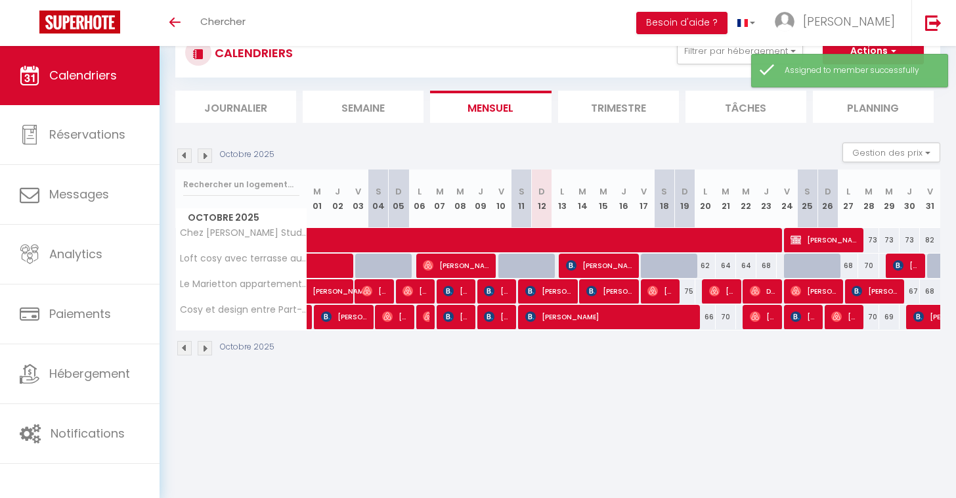
click at [766, 317] on span "Elisa Cortinovis" at bounding box center [763, 316] width 27 height 25
select select "OK"
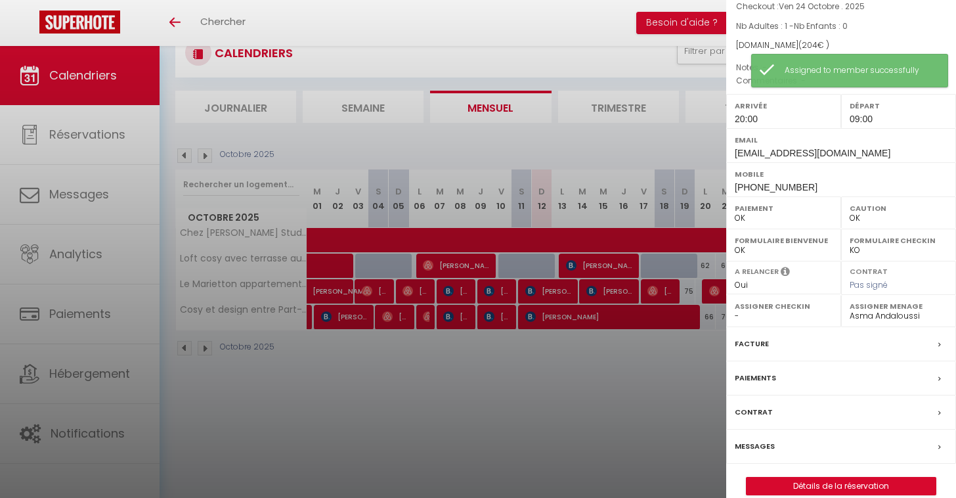
click at [866, 305] on label "Assigner Menage" at bounding box center [899, 306] width 98 height 13
click at [867, 309] on label "Assigner Menage" at bounding box center [899, 306] width 98 height 13
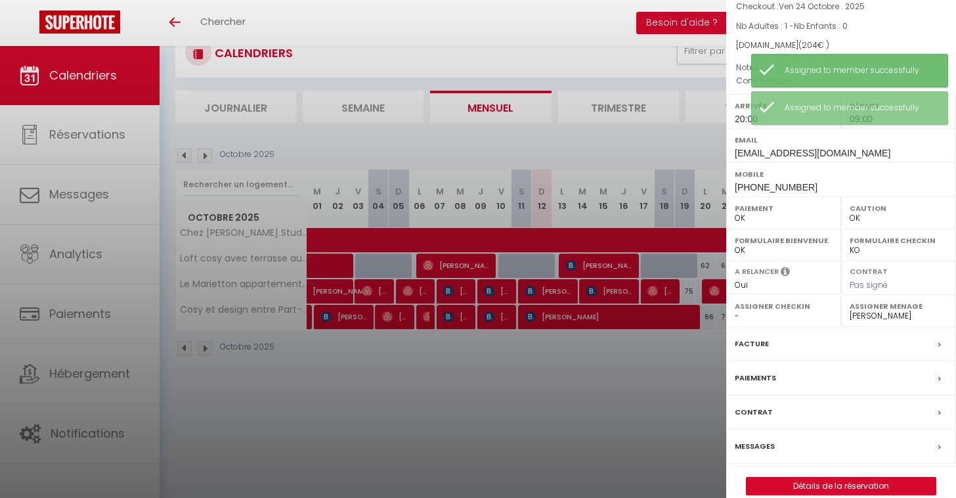
click at [893, 306] on label "Assigner Menage" at bounding box center [899, 306] width 98 height 13
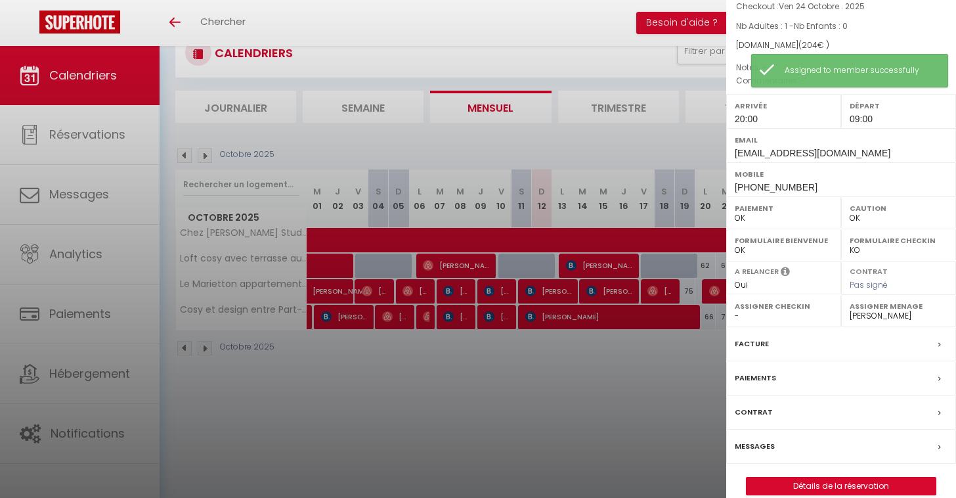
select select "53783"
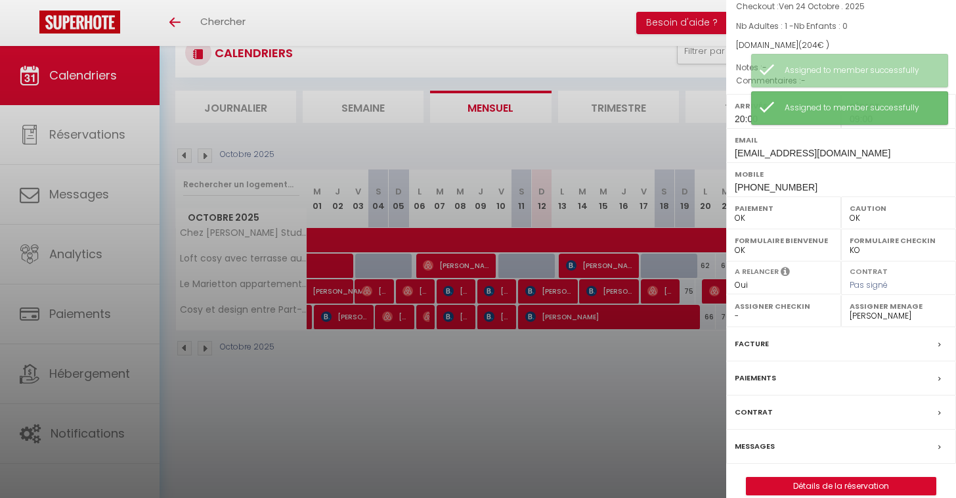
click at [662, 405] on div at bounding box center [478, 249] width 956 height 498
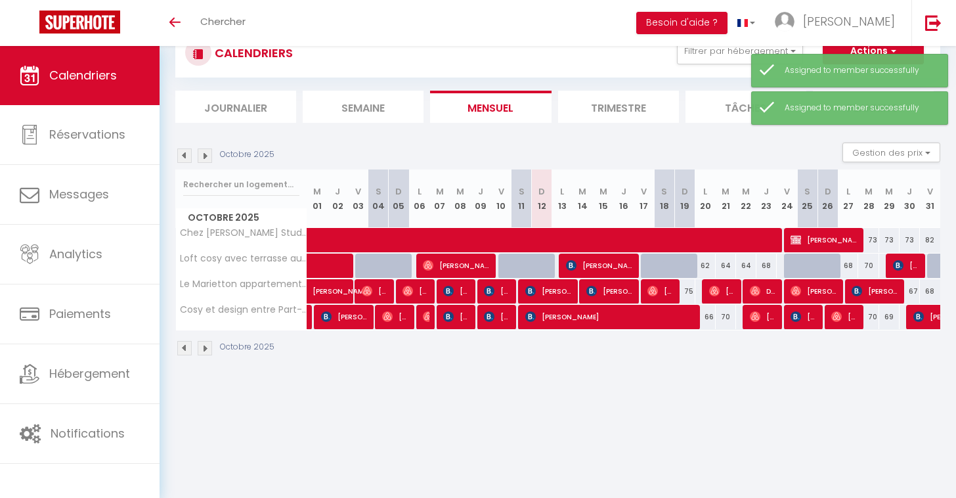
click at [761, 324] on span "Elisa Cortinovis" at bounding box center [763, 316] width 27 height 25
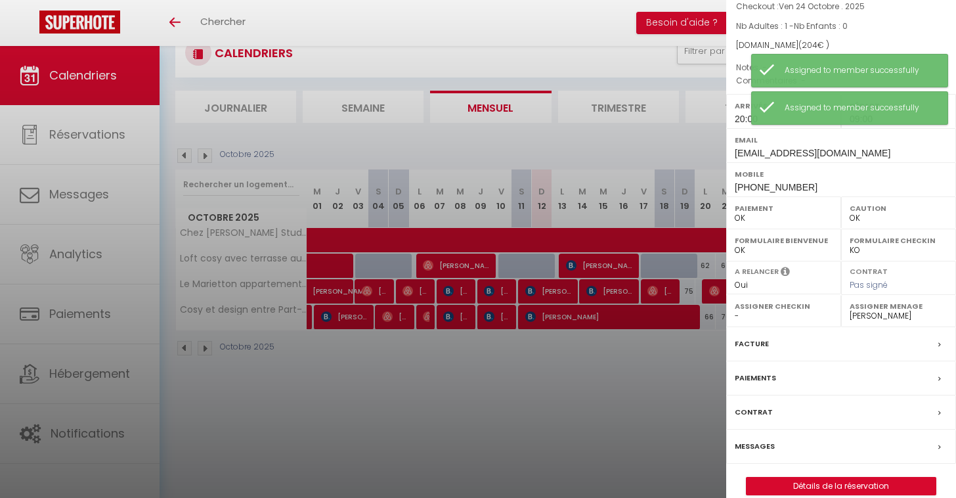
click at [690, 367] on div at bounding box center [478, 249] width 956 height 498
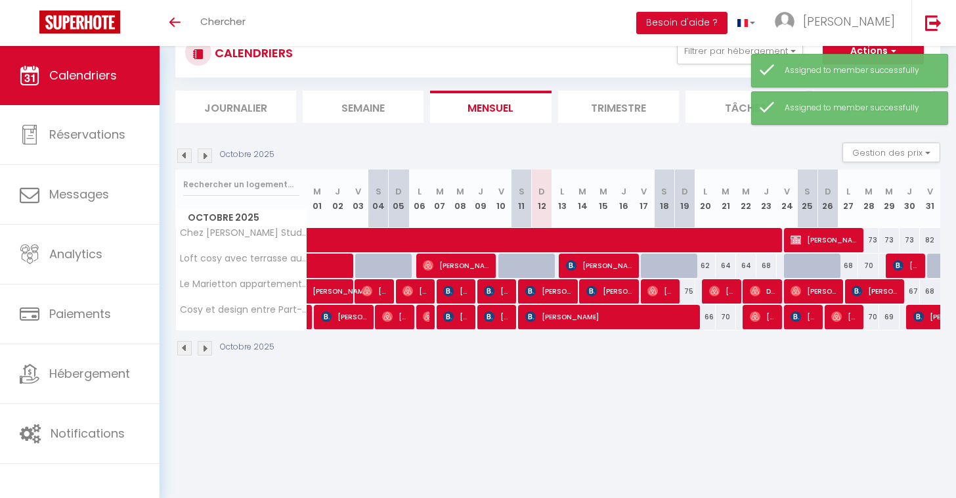
click at [807, 313] on span "Sébastien PERRON" at bounding box center [804, 316] width 27 height 25
select select "KO"
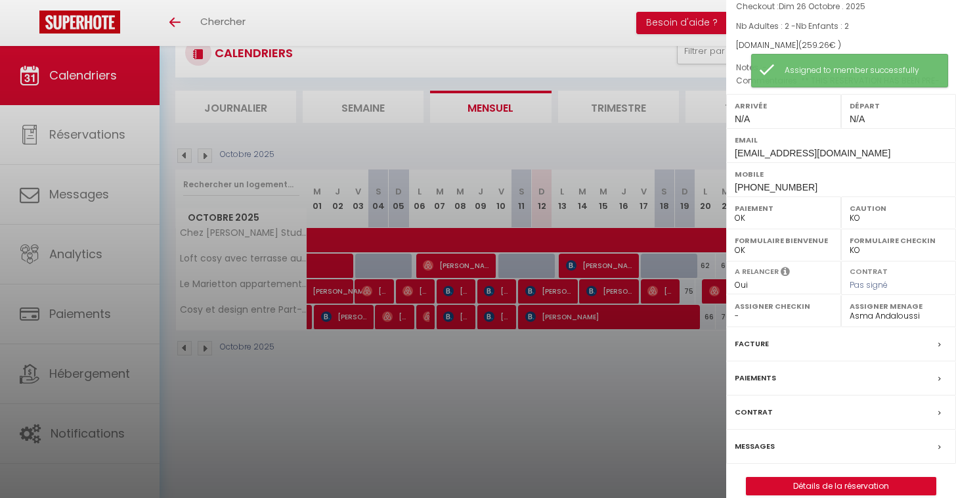
select select "53783"
click at [613, 401] on div at bounding box center [478, 249] width 956 height 498
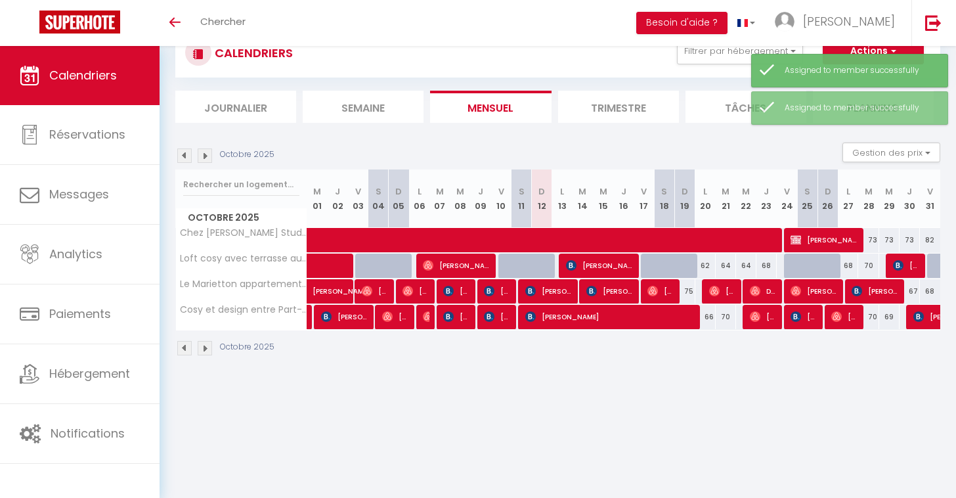
click at [836, 324] on span "Giorgi Gogoladze" at bounding box center [845, 316] width 27 height 25
select select "OK"
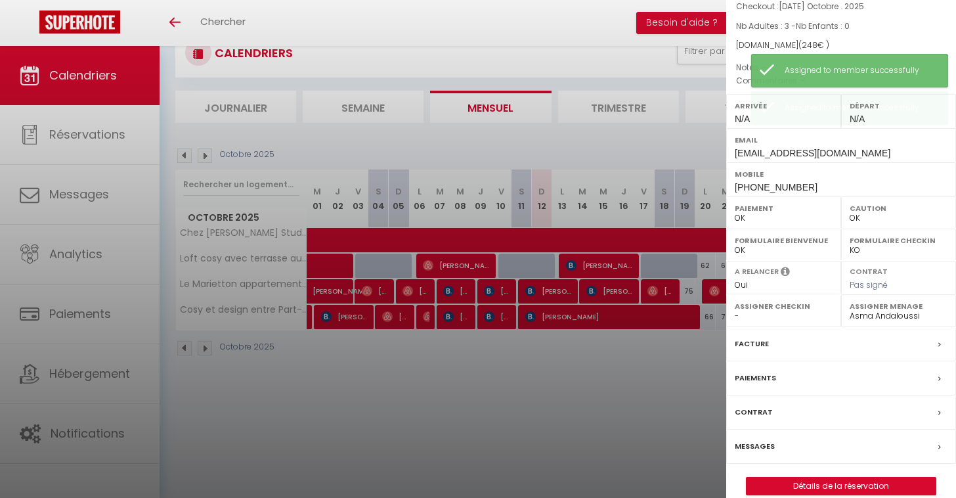
click at [890, 308] on label "Assigner Menage" at bounding box center [899, 306] width 98 height 13
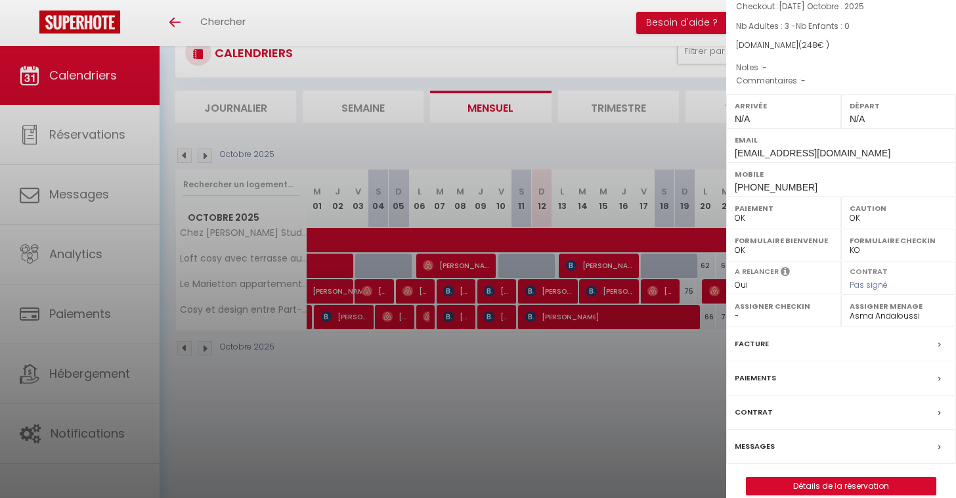
select select "53783"
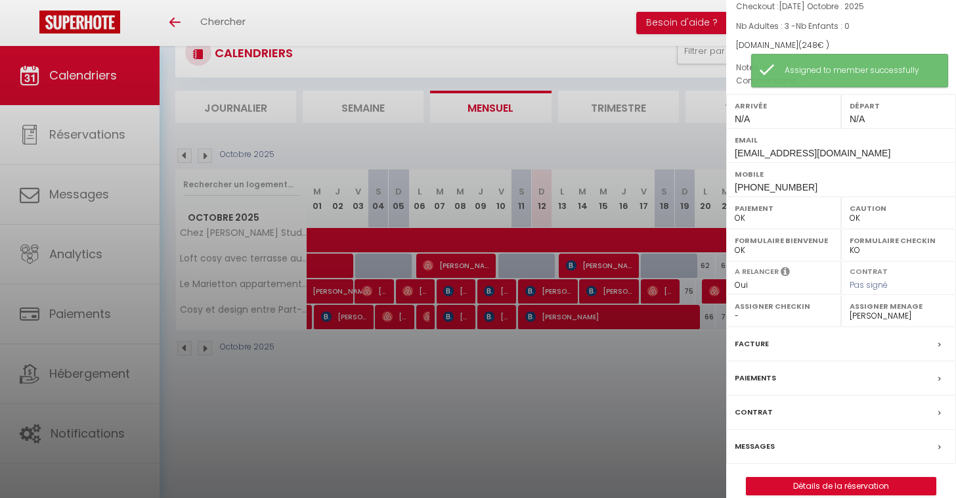
click at [621, 417] on div at bounding box center [478, 249] width 956 height 498
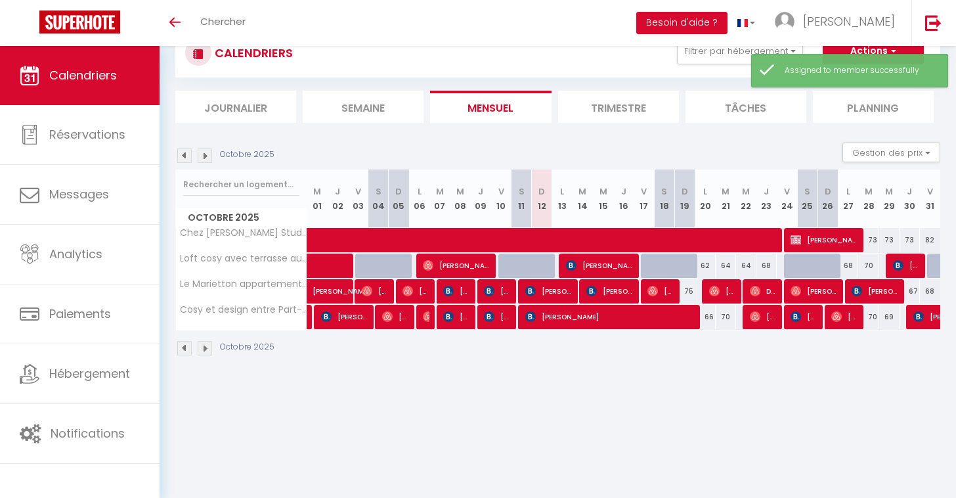
click at [774, 311] on span "Elisa Cortinovis" at bounding box center [763, 316] width 27 height 25
select select "1"
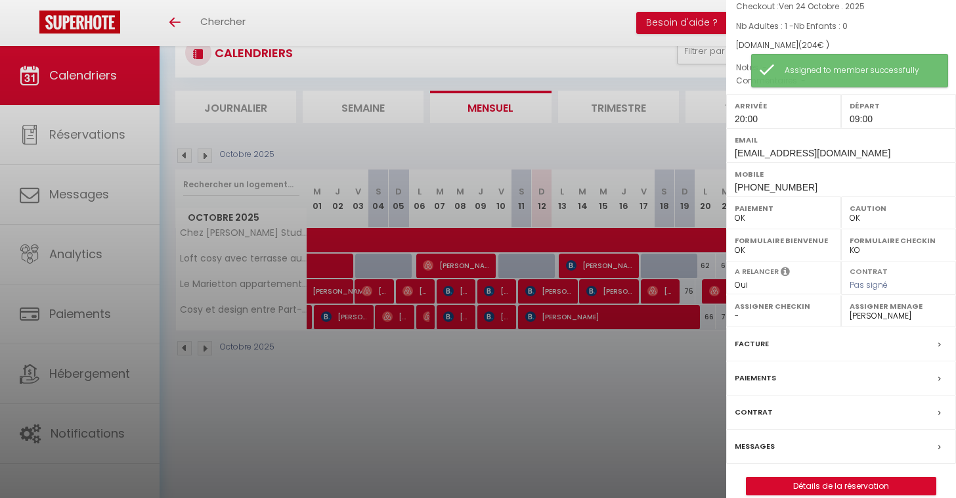
click at [650, 382] on div at bounding box center [478, 249] width 956 height 498
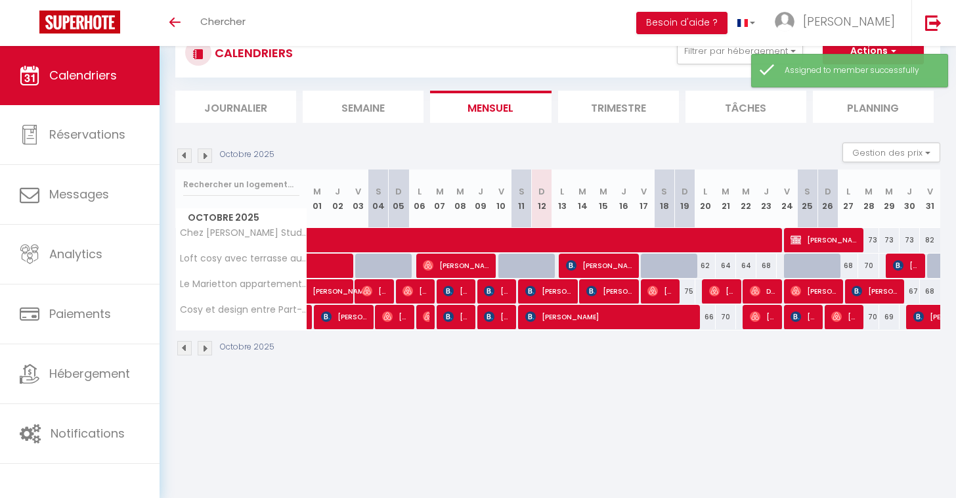
click at [813, 310] on span "Sébastien PERRON" at bounding box center [804, 316] width 27 height 25
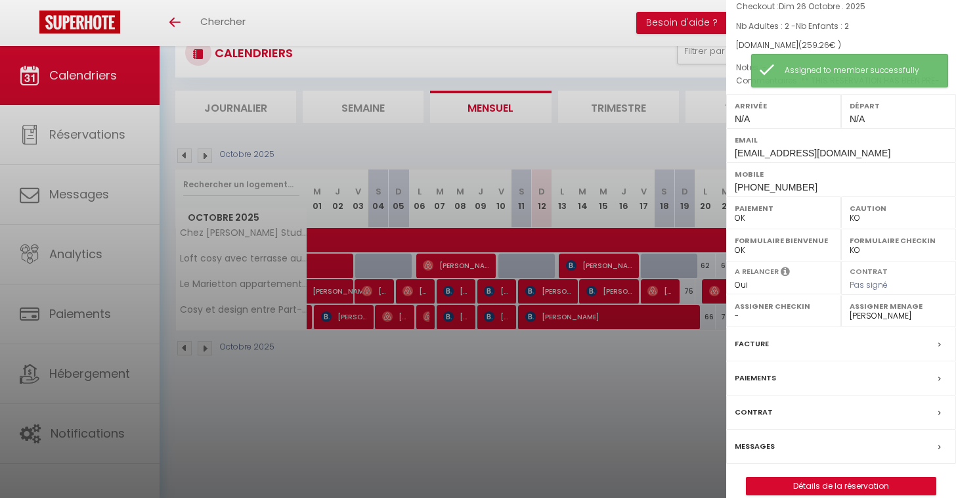
click at [696, 372] on div at bounding box center [478, 249] width 956 height 498
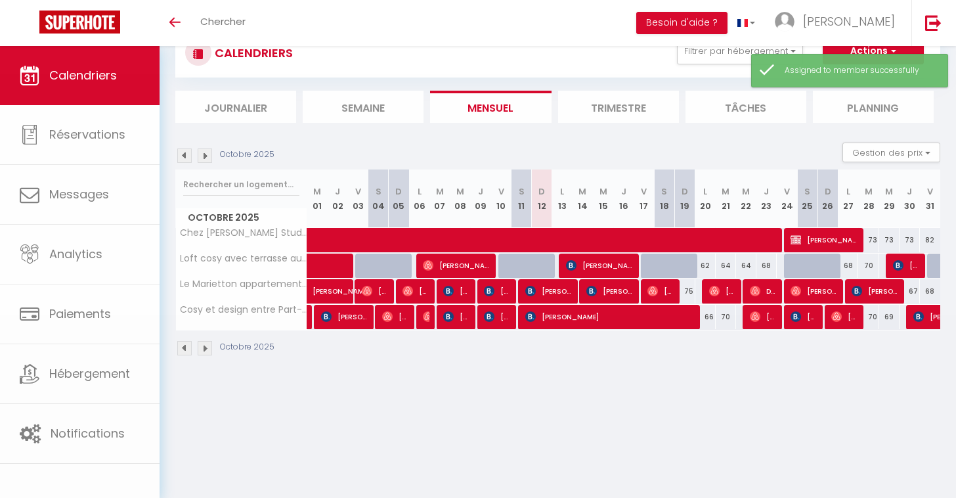
click at [855, 321] on span "Giorgi Gogoladze" at bounding box center [845, 316] width 27 height 25
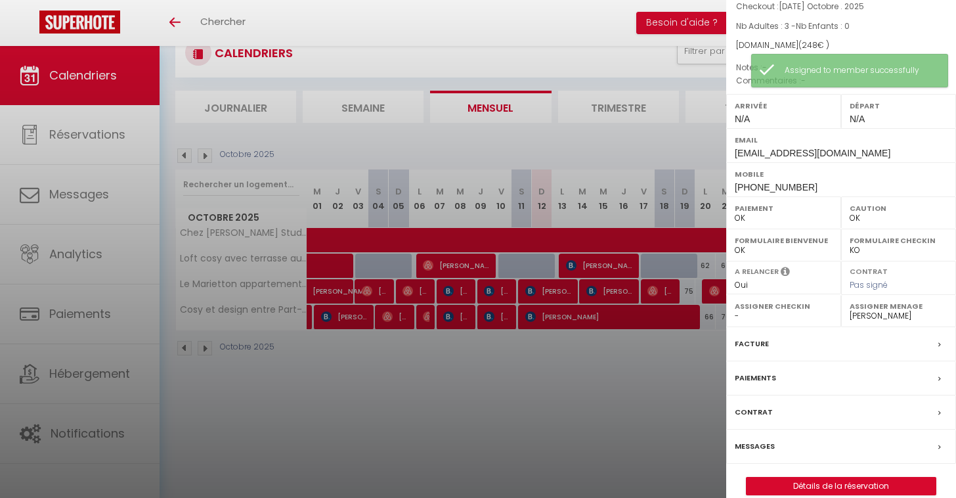
click at [646, 385] on div at bounding box center [478, 249] width 956 height 498
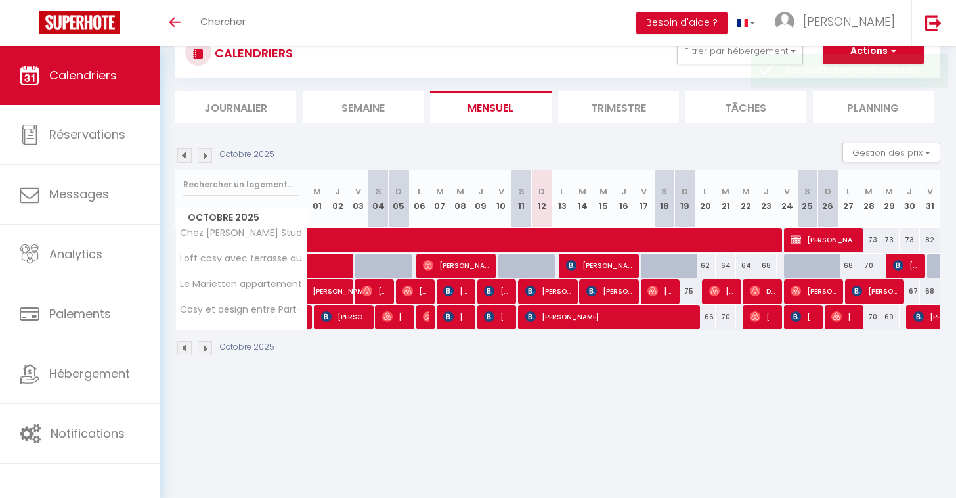
click at [922, 321] on img at bounding box center [919, 316] width 11 height 11
select select "KO"
select select "1"
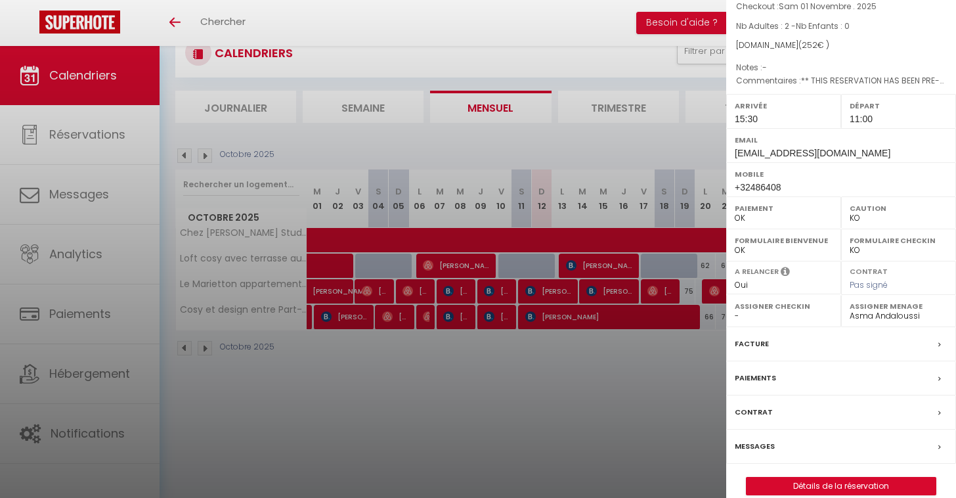
select select "53783"
click at [598, 393] on div at bounding box center [478, 249] width 956 height 498
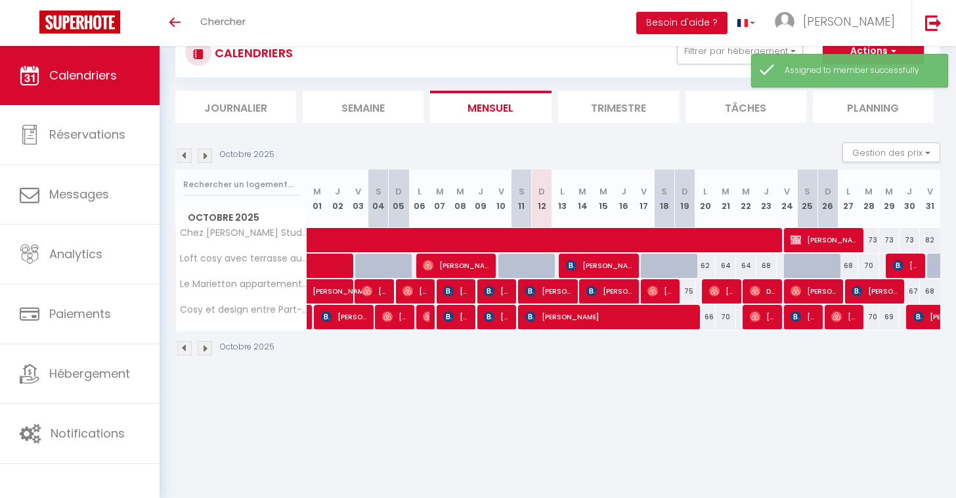
click at [204, 156] on img at bounding box center [205, 155] width 14 height 14
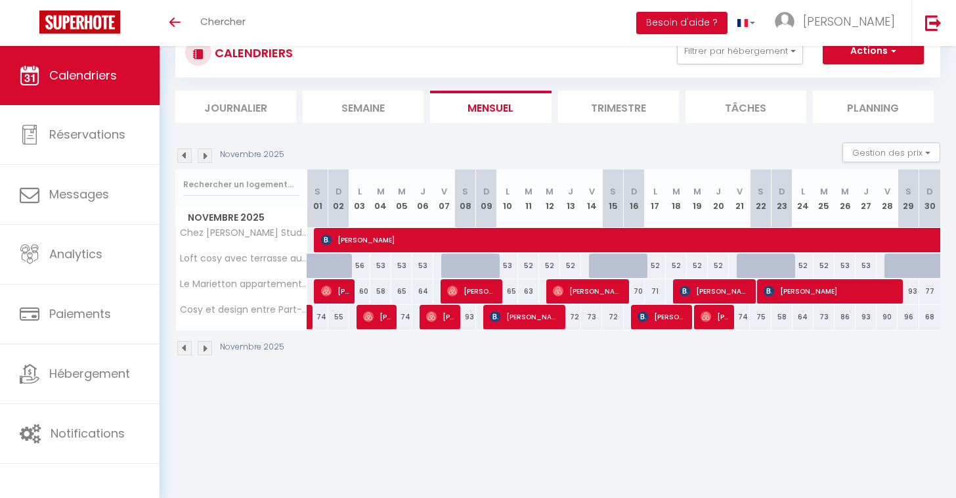
select select "36469"
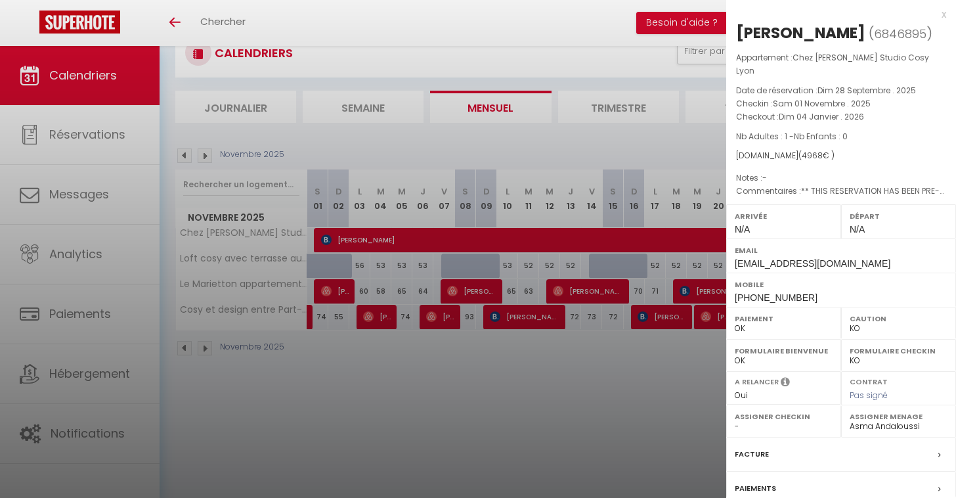
click at [409, 355] on div at bounding box center [478, 249] width 956 height 498
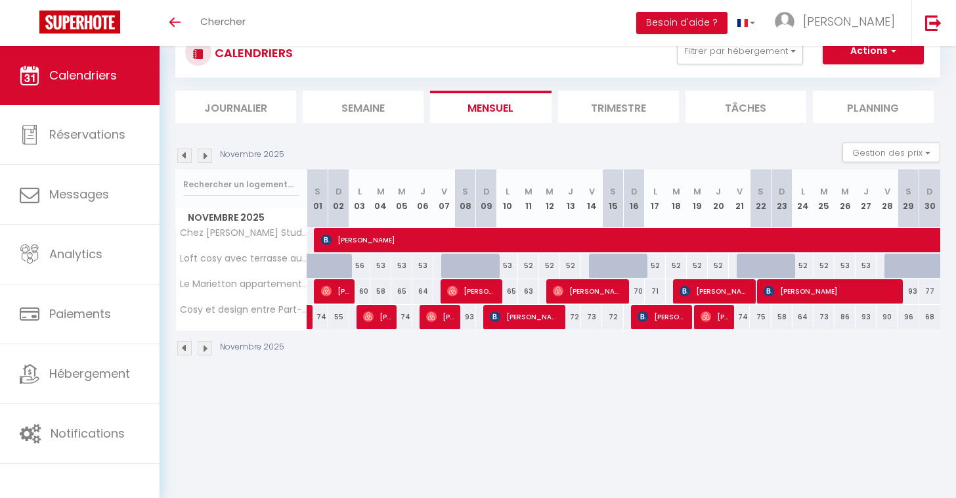
click at [337, 289] on span "Alexia Aughuet" at bounding box center [335, 291] width 28 height 25
select select "OK"
select select "1"
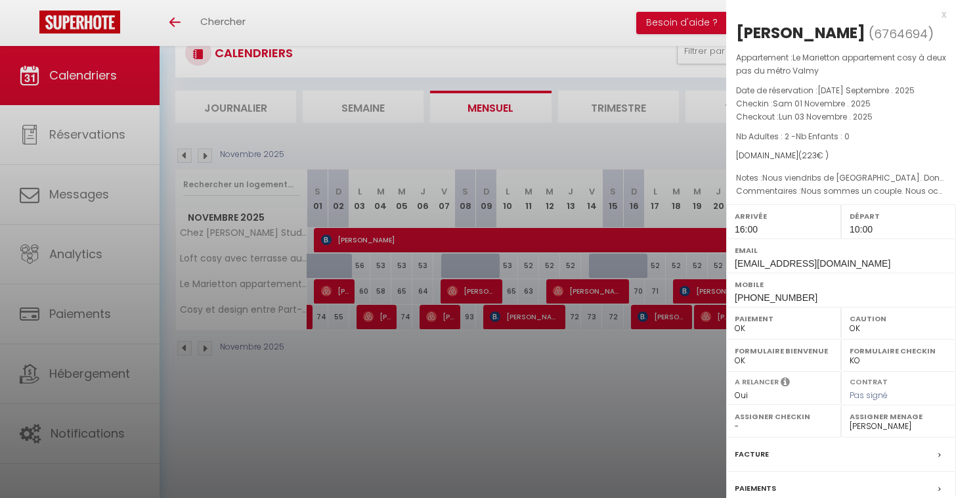
drag, startPoint x: 888, startPoint y: 422, endPoint x: 657, endPoint y: 413, distance: 231.4
click at [657, 413] on body "🟢 Des questions ou besoin d'assistance pour la migration AirBnB? Prenez rdv >>>…" at bounding box center [478, 249] width 956 height 498
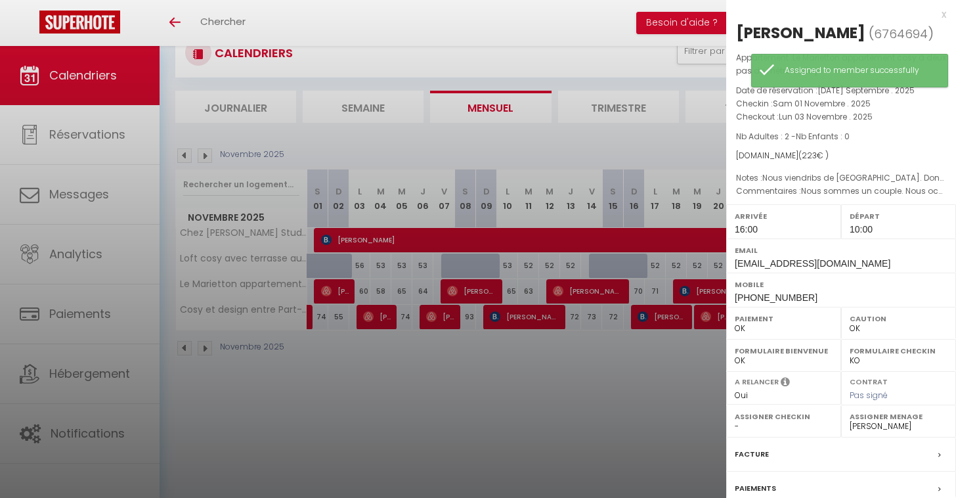
click at [504, 388] on div at bounding box center [478, 249] width 956 height 498
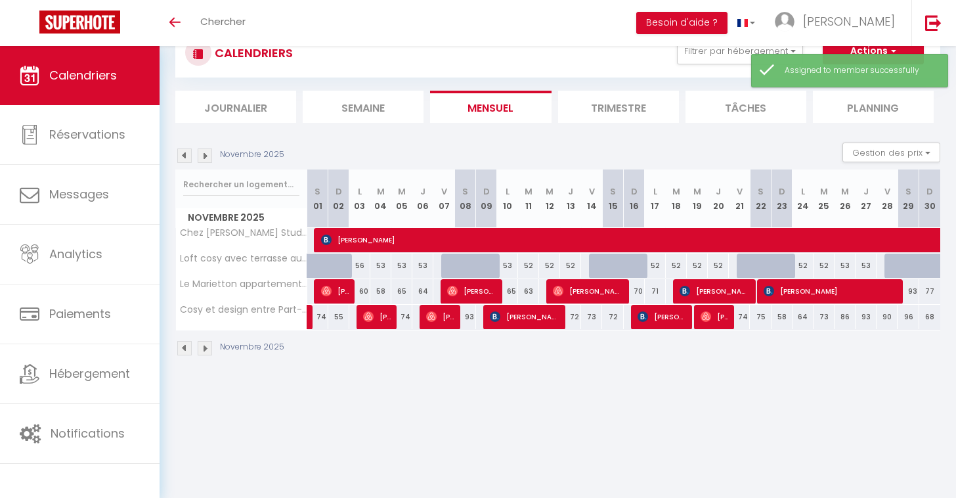
click at [476, 291] on span "Fanny Dallier" at bounding box center [471, 291] width 49 height 25
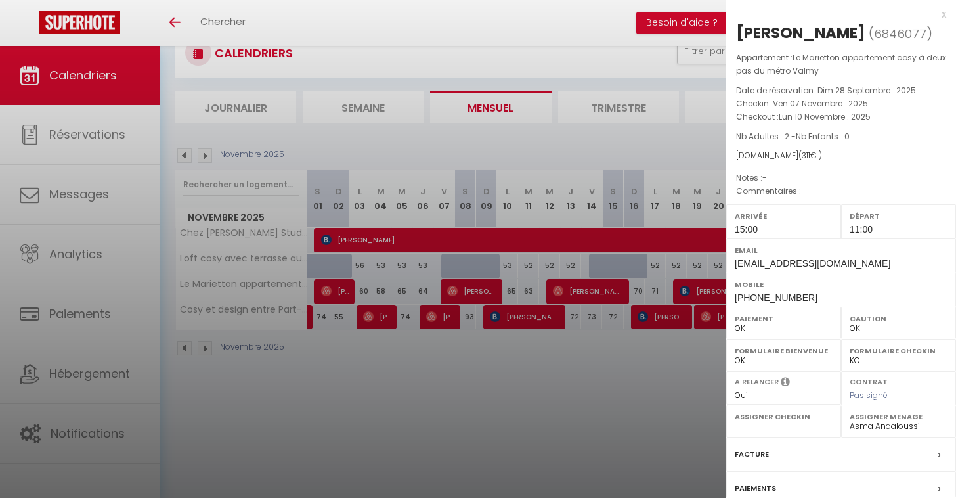
click at [567, 420] on div at bounding box center [478, 249] width 956 height 498
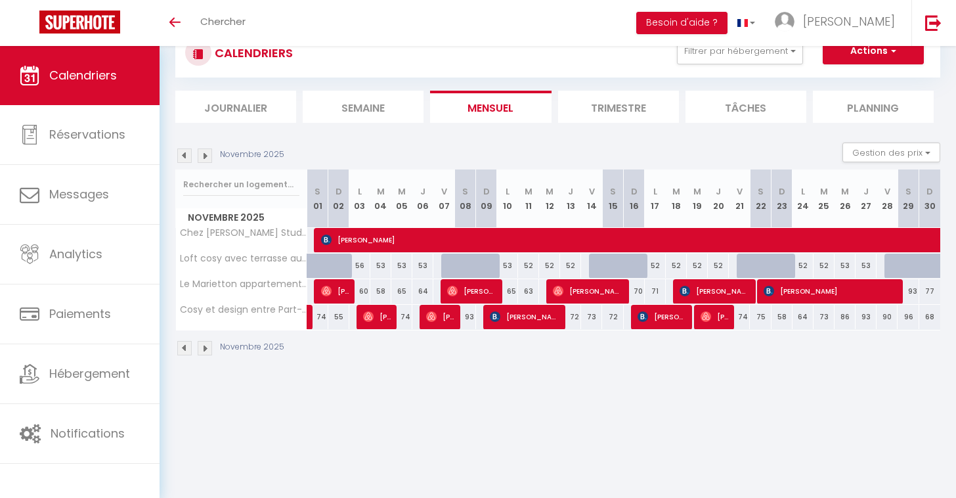
click at [377, 313] on span "Benjamin Diel" at bounding box center [377, 316] width 28 height 25
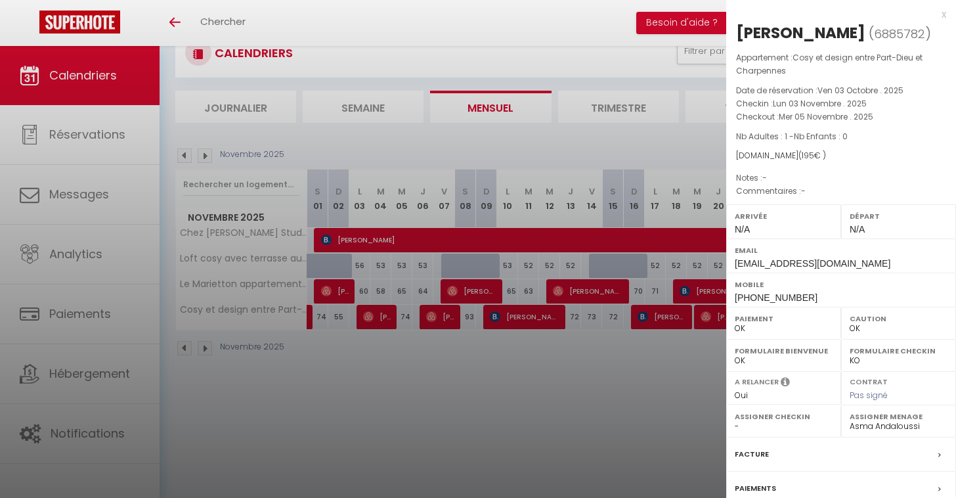
click at [883, 415] on label "Assigner Menage" at bounding box center [899, 416] width 98 height 13
click at [881, 419] on label "Assigner Menage" at bounding box center [899, 416] width 98 height 13
select select "53783"
drag, startPoint x: 872, startPoint y: 422, endPoint x: 543, endPoint y: 393, distance: 330.3
click at [544, 395] on body "🟢 Des questions ou besoin d'assistance pour la migration AirBnB? Prenez rdv >>>…" at bounding box center [478, 249] width 956 height 498
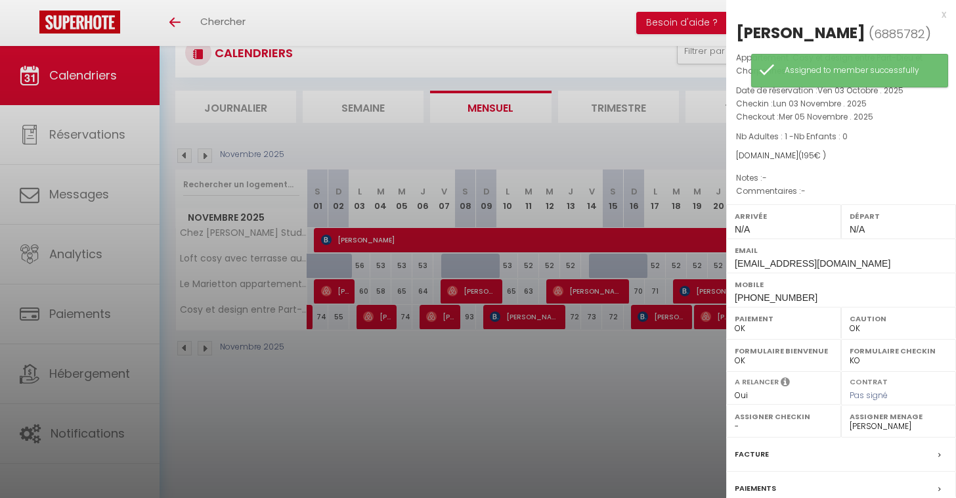
click at [451, 321] on div at bounding box center [478, 249] width 956 height 498
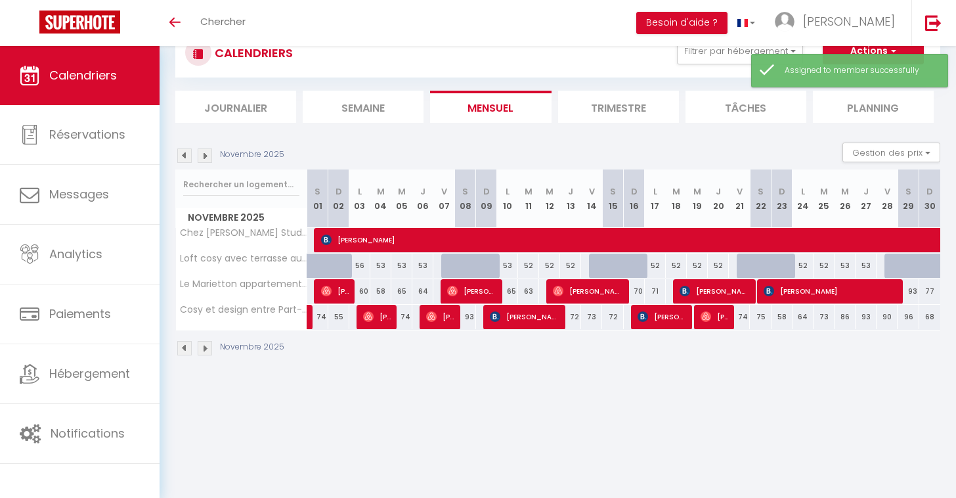
click at [451, 321] on span "Anna Tan" at bounding box center [440, 316] width 28 height 25
select select "1"
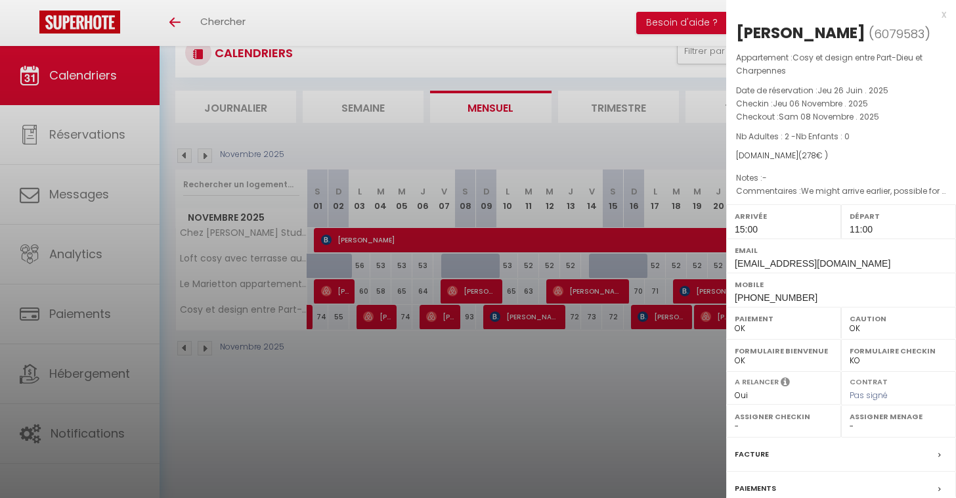
click at [586, 395] on div at bounding box center [478, 249] width 956 height 498
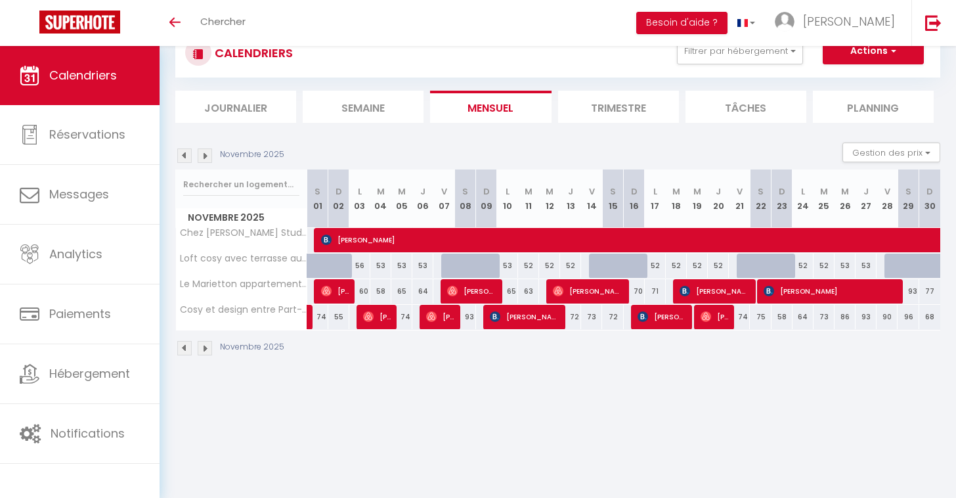
click at [395, 424] on body "🟢 Des questions ou besoin d'assistance pour la migration AirBnB? Prenez rdv >>>…" at bounding box center [478, 249] width 956 height 498
click at [437, 317] on img at bounding box center [431, 316] width 11 height 11
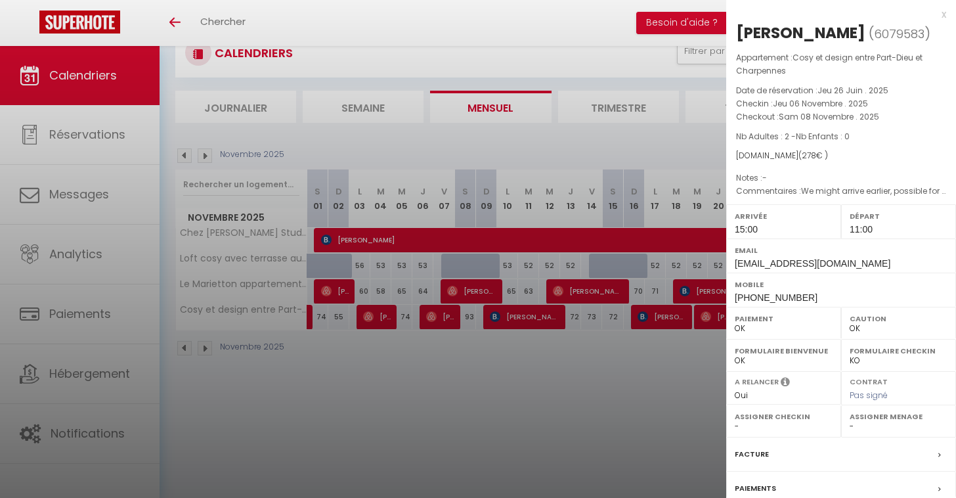
click at [384, 313] on div at bounding box center [478, 249] width 956 height 498
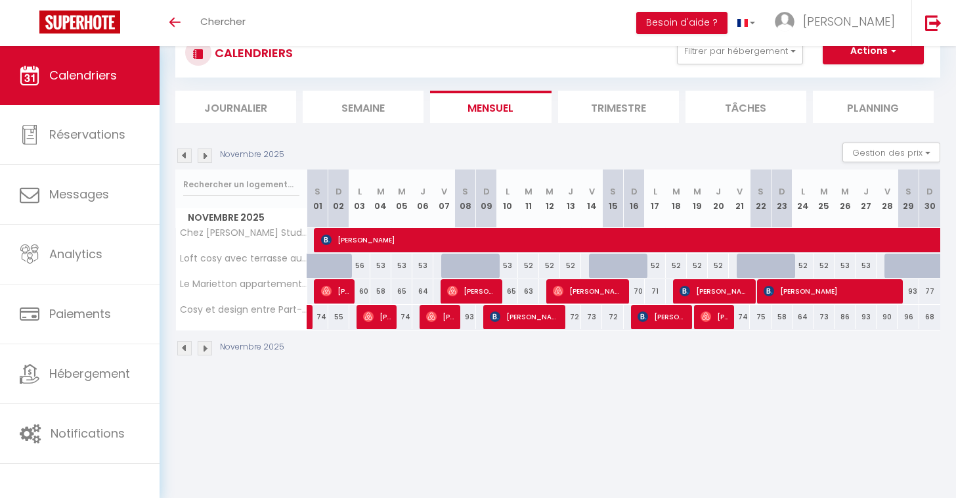
click at [384, 313] on span "Benjamin Diel" at bounding box center [377, 316] width 28 height 25
select select "53783"
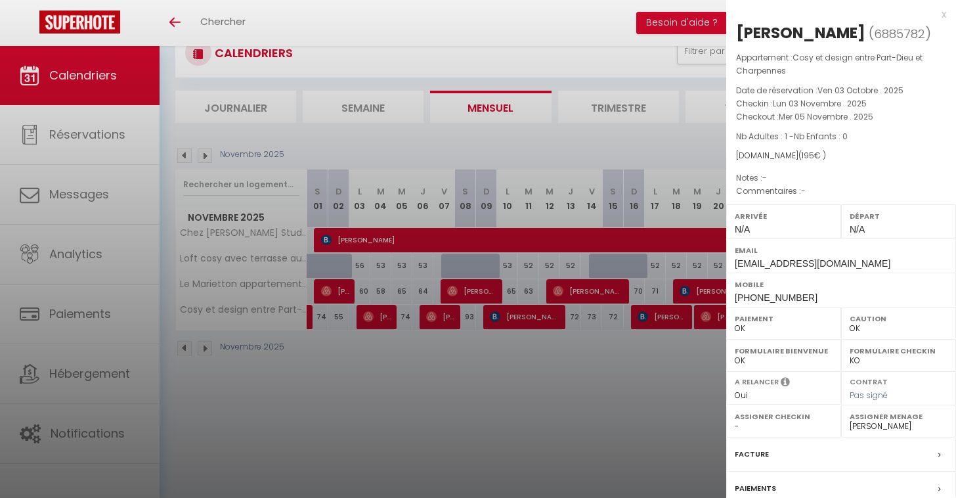
click at [464, 292] on div at bounding box center [478, 249] width 956 height 498
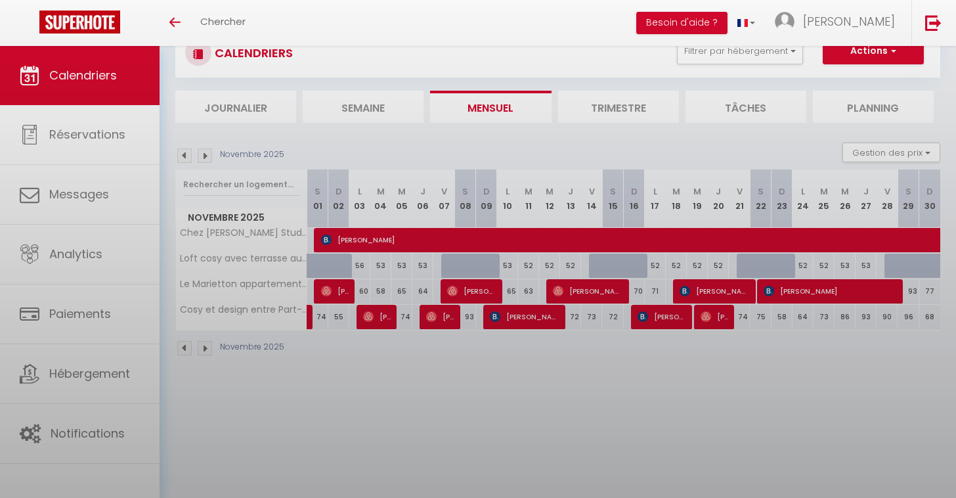
click at [448, 369] on body "🟢 Des questions ou besoin d'assistance pour la migration AirBnB? Prenez rdv >>>…" at bounding box center [478, 249] width 956 height 498
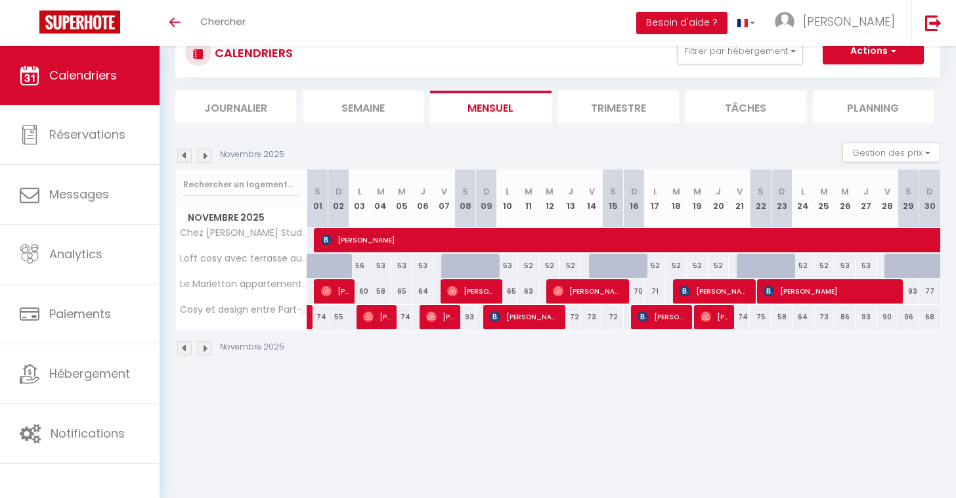
click at [876, 56] on button "Actions" at bounding box center [873, 51] width 101 height 26
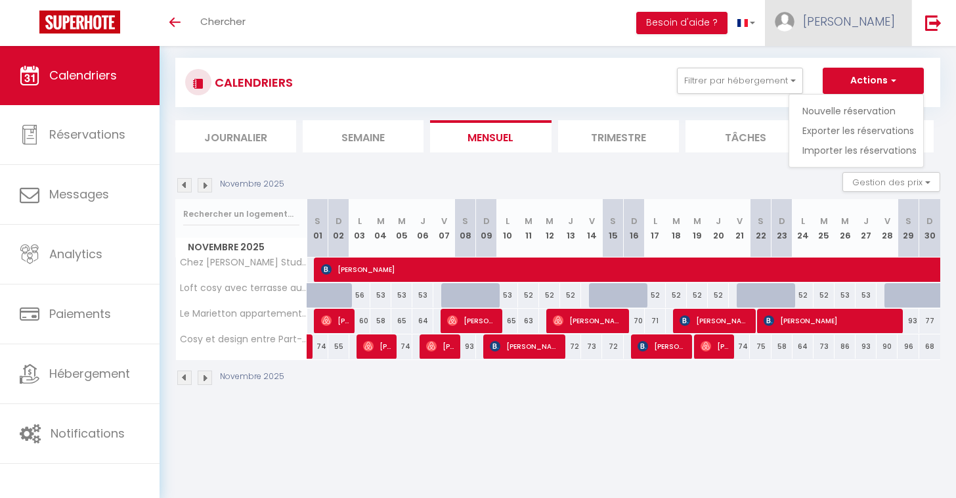
click at [864, 19] on span "[PERSON_NAME]" at bounding box center [849, 21] width 92 height 16
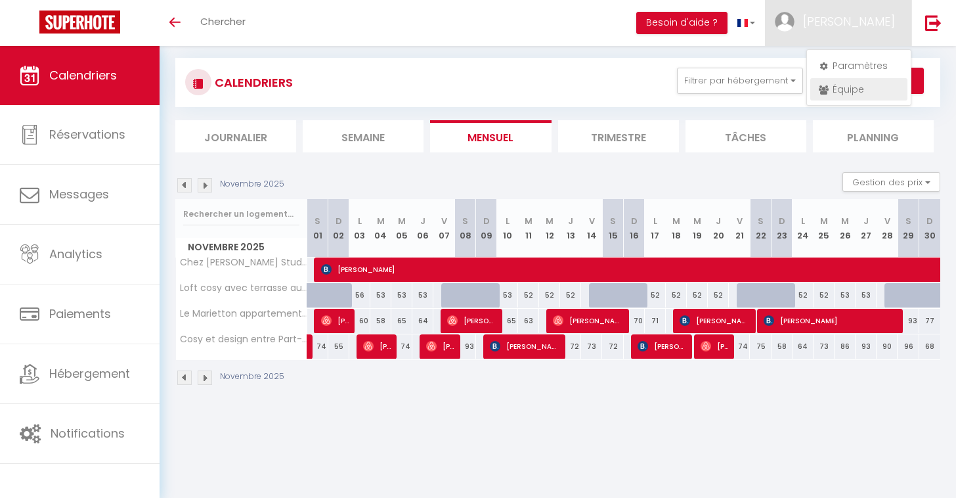
click at [861, 95] on link "Équipe" at bounding box center [859, 89] width 97 height 22
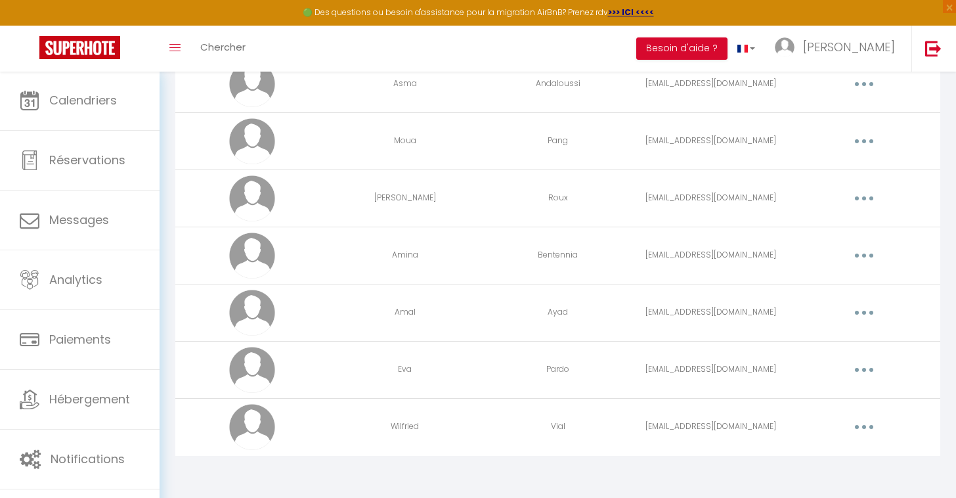
scroll to position [125, 0]
click at [859, 316] on button "button" at bounding box center [864, 313] width 37 height 21
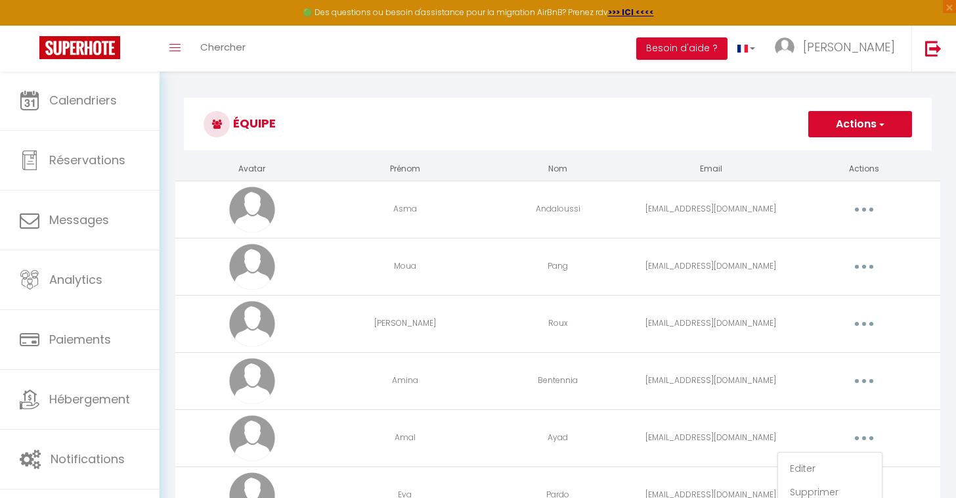
scroll to position [0, 0]
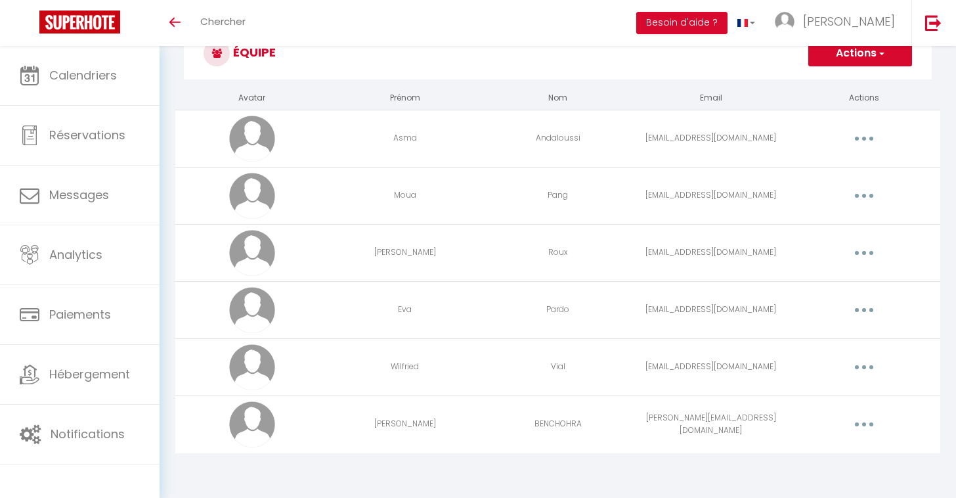
scroll to position [46, 0]
click at [864, 422] on icon "button" at bounding box center [865, 424] width 4 height 4
click at [816, 449] on link "Editer" at bounding box center [830, 454] width 97 height 22
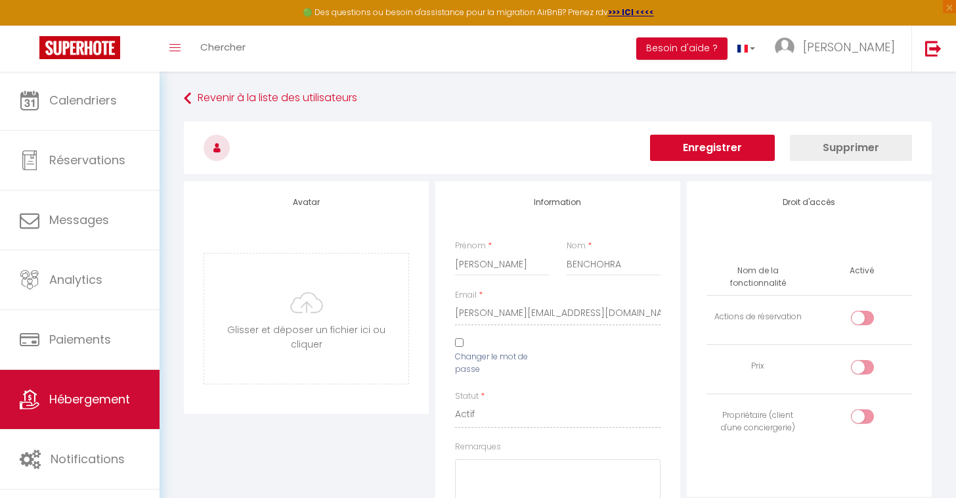
click at [99, 407] on span "Hébergement" at bounding box center [89, 399] width 81 height 16
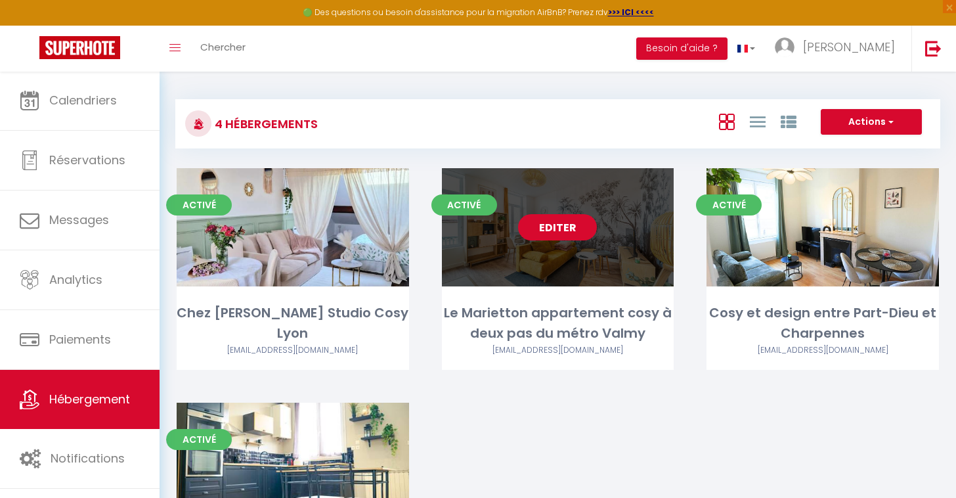
click at [566, 238] on link "Editer" at bounding box center [557, 227] width 79 height 26
click at [564, 235] on link "Editer" at bounding box center [557, 227] width 79 height 26
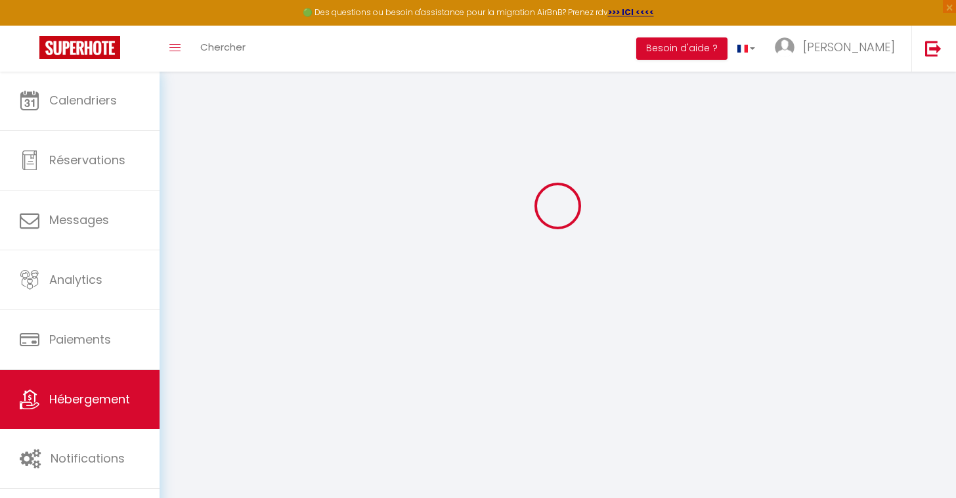
scroll to position [71, 0]
type input "Le Marietton appartement cosy à deux pas du métro Valmy"
type input "[PERSON_NAME]"
type input "75"
type input "60"
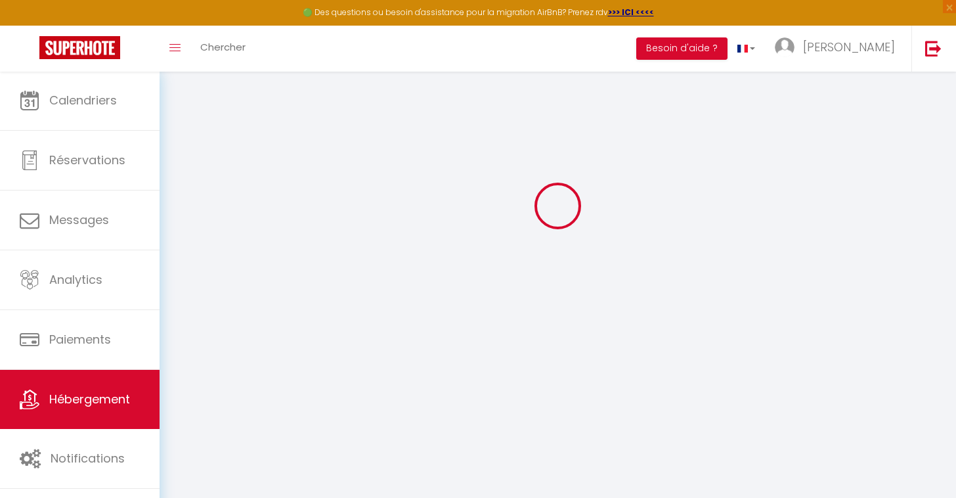
select select
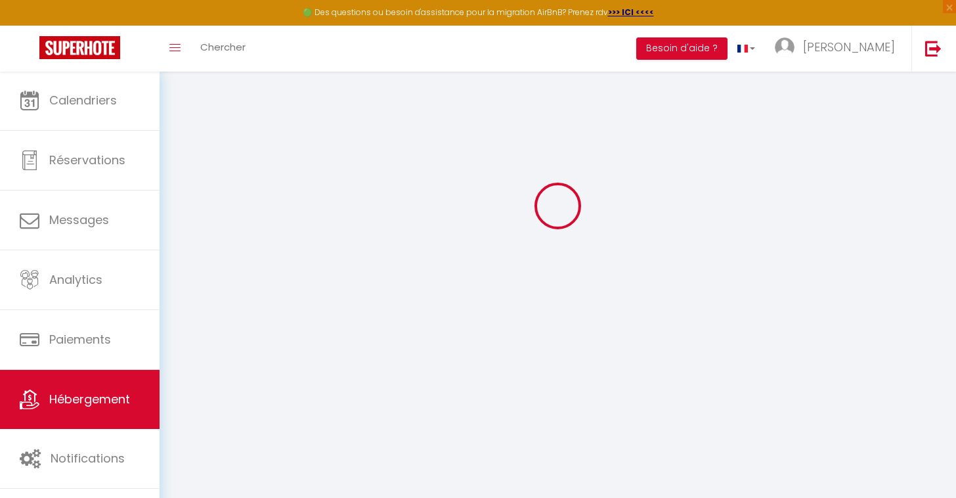
type input "[STREET_ADDRESS]"
type input "69009"
type input "[GEOGRAPHIC_DATA]"
type input "[DOMAIN_NAME][EMAIL_ADDRESS][DOMAIN_NAME]"
select select
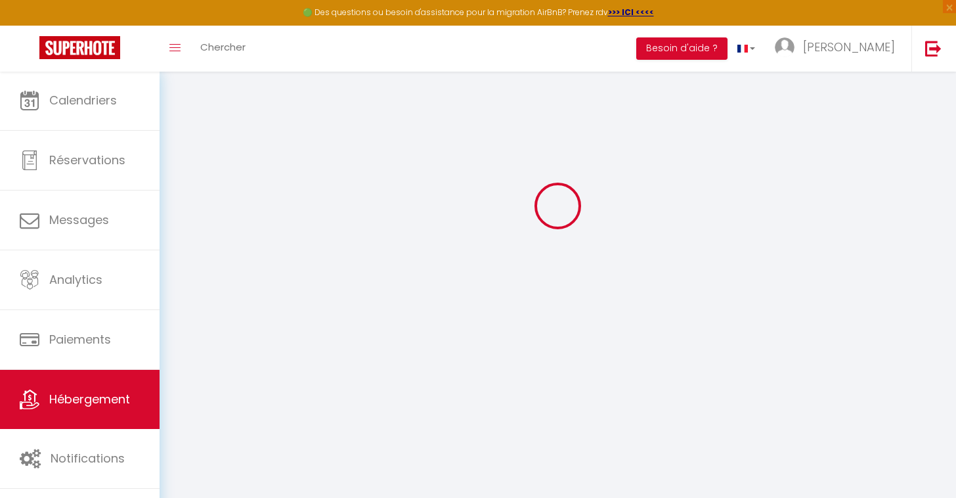
checkbox input "true"
checkbox input "false"
type input "0"
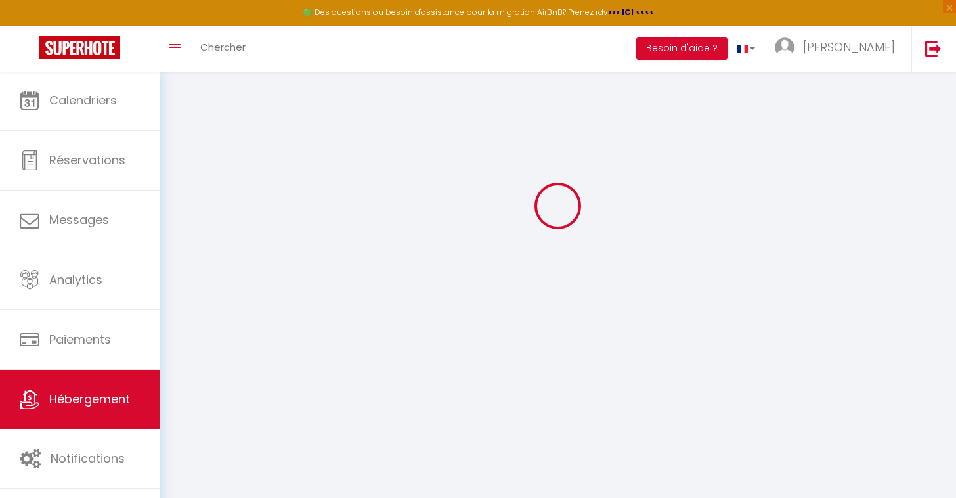
type input "0"
select select "36469"
select select
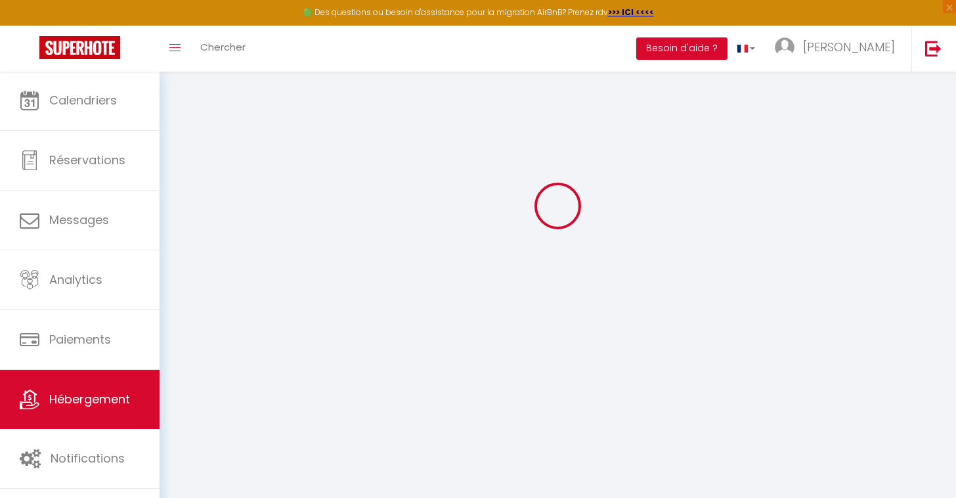
select select
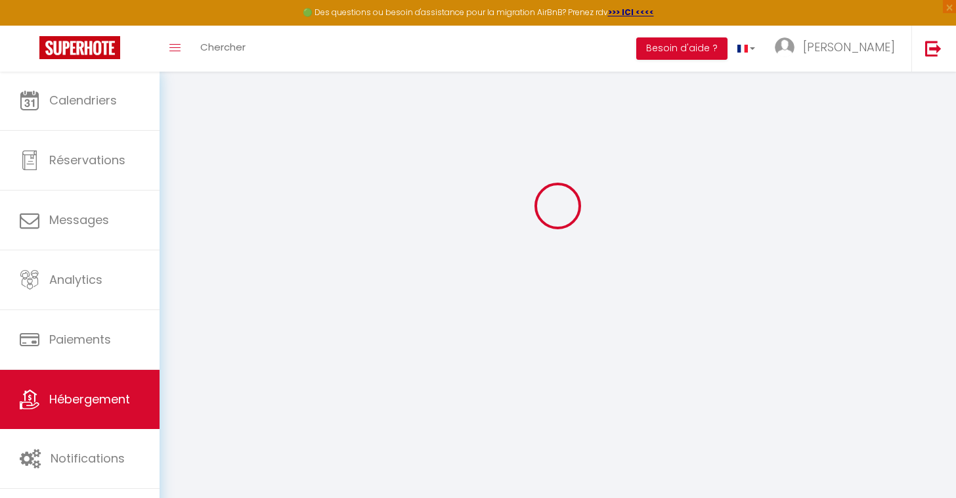
checkbox input "true"
checkbox input "false"
select select
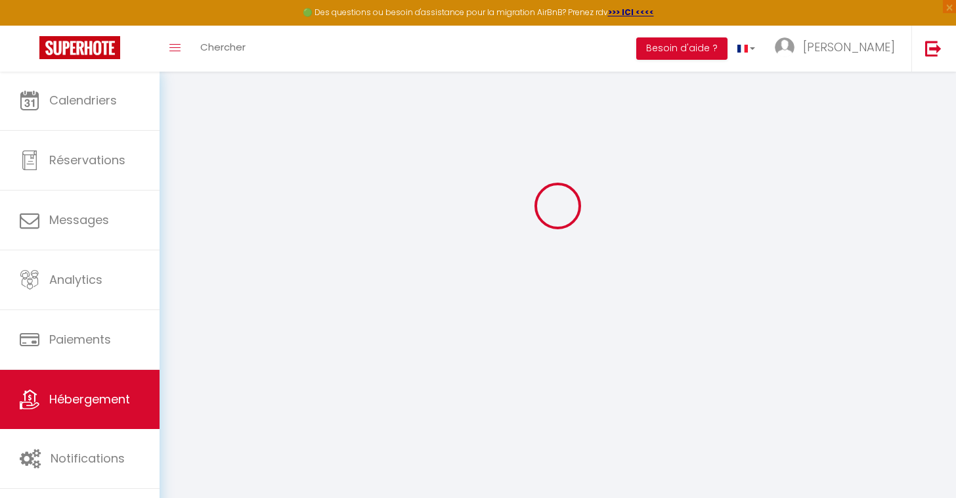
checkbox input "true"
checkbox input "false"
select select
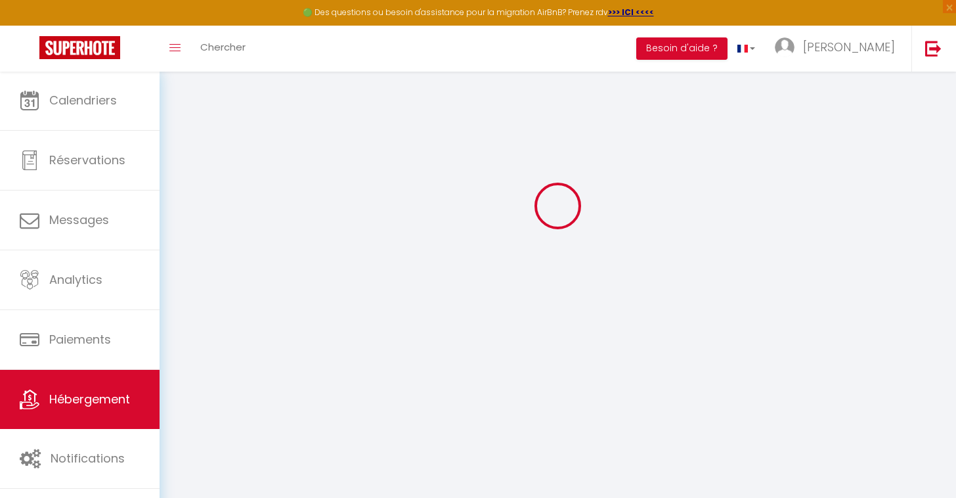
checkbox input "true"
checkbox input "false"
select select "15:00"
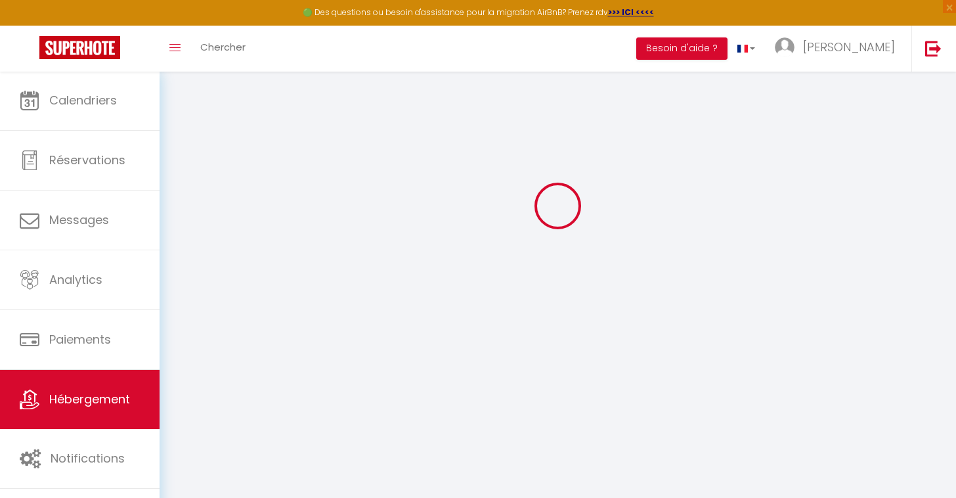
select select
select select "11:00"
select select "30"
select select "120"
